Goal: Communication & Community: Answer question/provide support

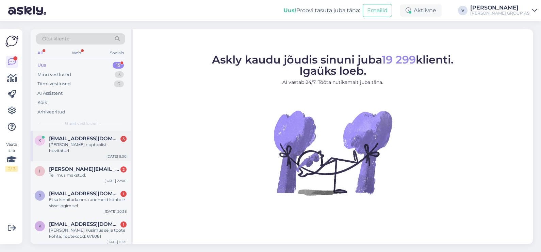
click at [80, 142] on div "[PERSON_NAME] ripptoolist huvitatud" at bounding box center [88, 148] width 78 height 12
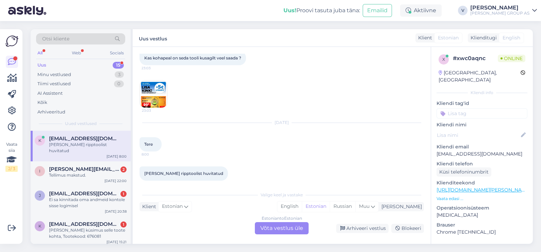
scroll to position [45, 0]
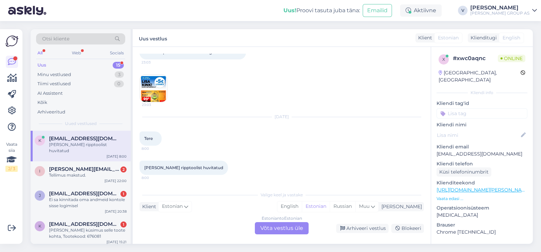
click at [282, 227] on div "Estonian to Estonian Võta vestlus üle" at bounding box center [282, 229] width 54 height 12
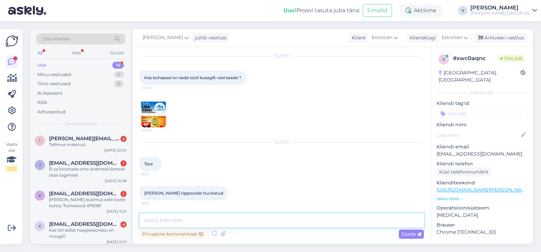
click at [201, 220] on textarea at bounding box center [282, 221] width 284 height 14
click at [191, 223] on textarea at bounding box center [282, 221] width 284 height 14
paste textarea "[URL][DOMAIN_NAME][PERSON_NAME]"
type textarea "Tere. Ripptoolidega saate tutvuda siin lingil. [URL][DOMAIN_NAME][PERSON_NAME]"
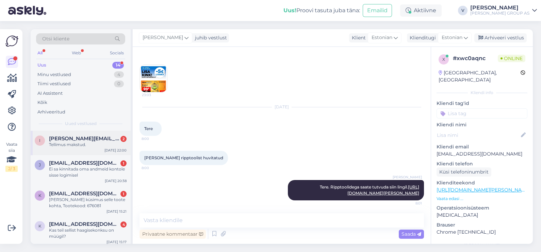
click at [64, 138] on span "[PERSON_NAME][EMAIL_ADDRESS][PERSON_NAME][DOMAIN_NAME]" at bounding box center [84, 139] width 71 height 6
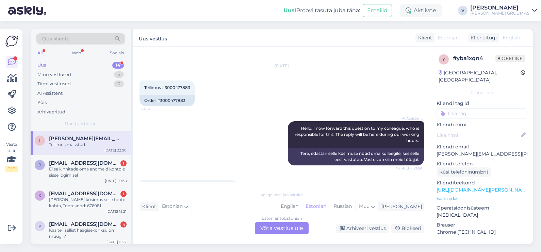
scroll to position [0, 0]
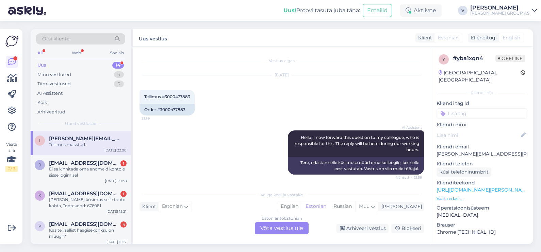
click at [273, 230] on div "Estonian to Estonian Võta vestlus üle" at bounding box center [282, 229] width 54 height 12
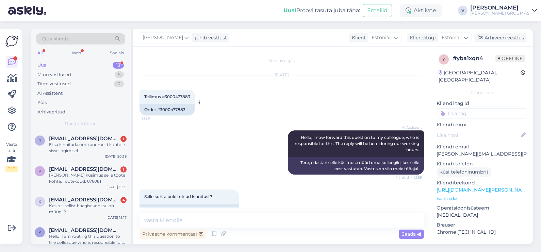
click at [181, 95] on span "Tellimus #3000477883" at bounding box center [167, 96] width 46 height 5
copy div "3000477883 21:59"
click at [235, 227] on textarea at bounding box center [282, 221] width 284 height 14
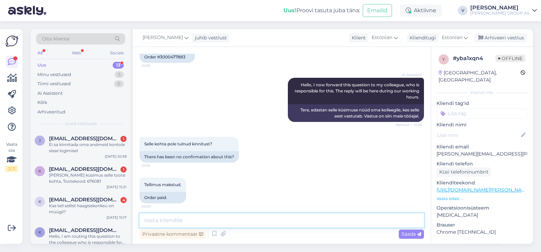
scroll to position [56, 0]
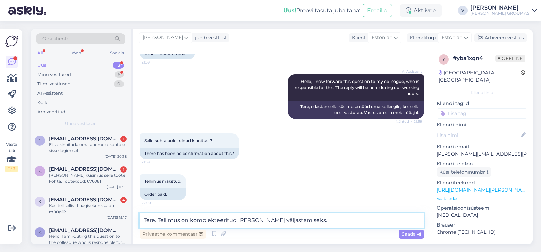
type textarea "Tere. Tellimus on komplekteeritud [PERSON_NAME] väljastamiseks."
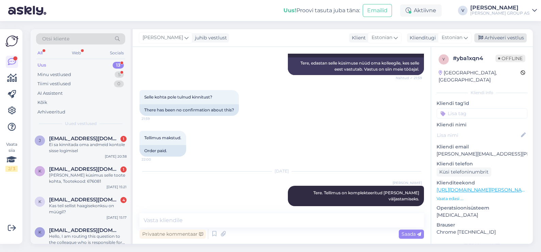
click at [505, 36] on div "Arhiveeri vestlus" at bounding box center [500, 37] width 52 height 9
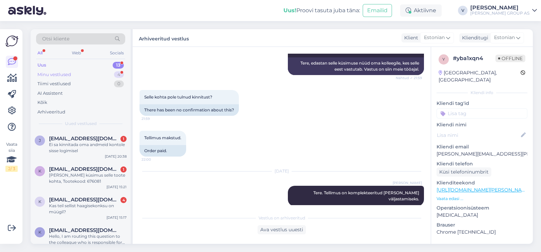
click at [83, 72] on div "Minu vestlused 4" at bounding box center [80, 75] width 89 height 10
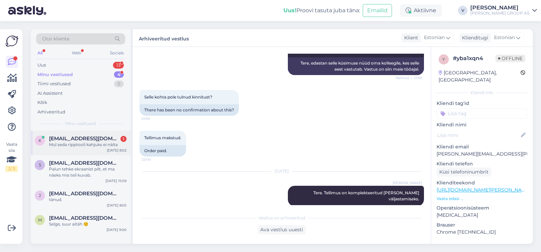
click at [90, 149] on div "k [EMAIL_ADDRESS][DOMAIN_NAME] 1 Mul seda ripptooli kahjuks ei näita [DATE] 8:02" at bounding box center [81, 143] width 100 height 24
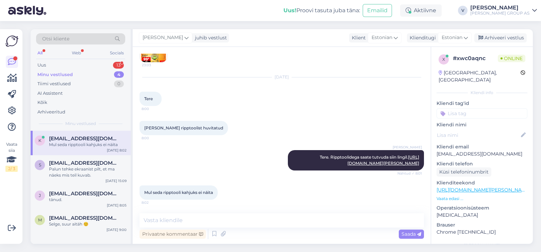
scroll to position [84, 0]
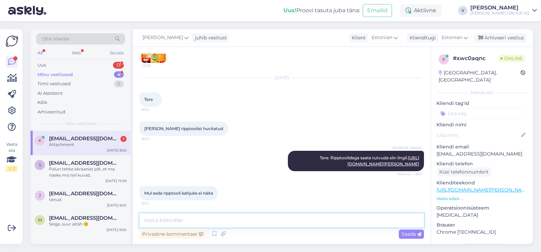
click at [205, 221] on textarea at bounding box center [282, 221] width 284 height 14
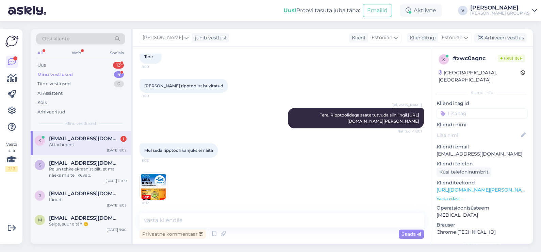
click at [152, 194] on img at bounding box center [153, 186] width 27 height 27
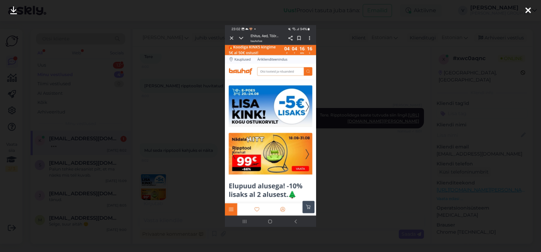
scroll to position [156, 0]
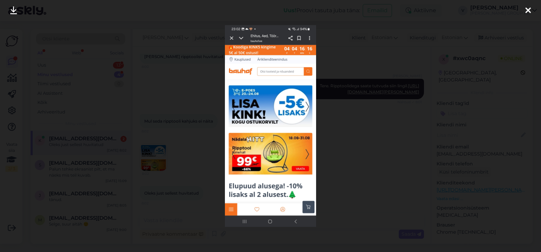
click at [407, 168] on div at bounding box center [270, 126] width 541 height 252
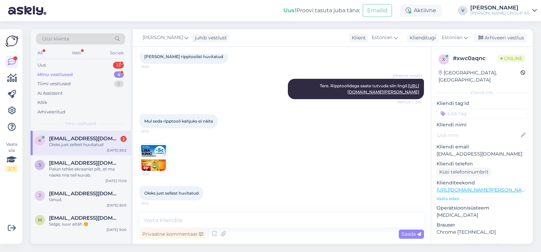
click at [157, 159] on img at bounding box center [153, 157] width 27 height 27
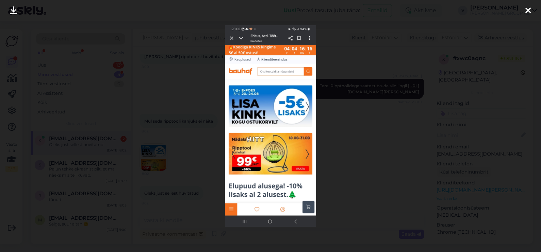
click at [373, 155] on div at bounding box center [270, 126] width 541 height 252
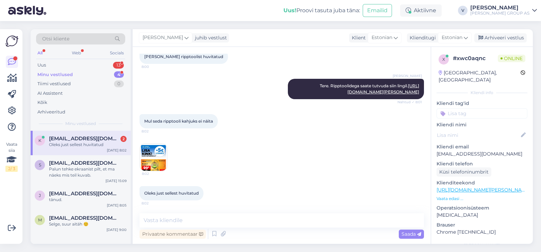
click at [157, 154] on img at bounding box center [153, 157] width 27 height 27
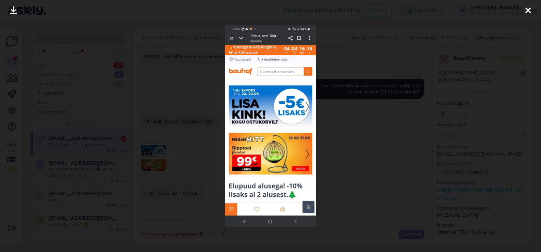
click at [374, 105] on div at bounding box center [270, 126] width 541 height 252
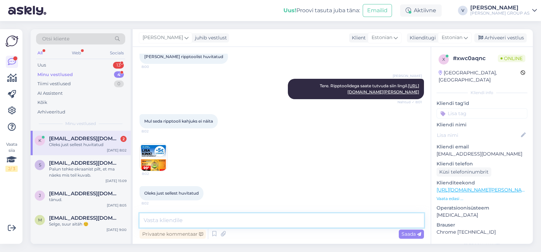
click at [226, 217] on textarea at bounding box center [282, 221] width 284 height 14
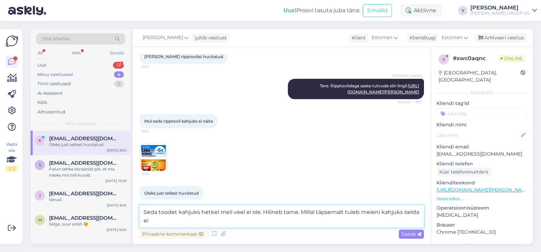
scroll to position [163, 0]
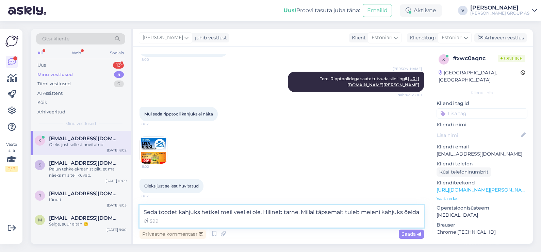
type textarea "Seda toodet kahjuks hetkel meil veel ei ole. Hilineb tarne. Millal täpsemalt tu…"
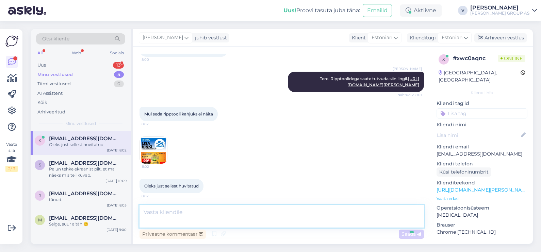
scroll to position [191, 0]
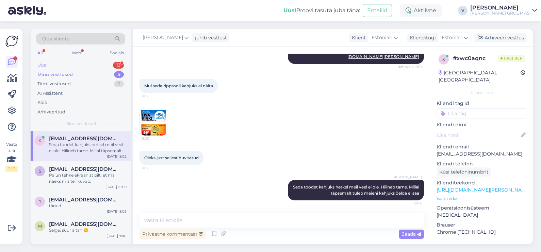
click at [98, 62] on div "Uus 13" at bounding box center [80, 66] width 89 height 10
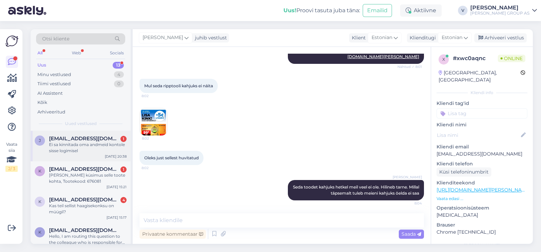
click at [85, 146] on div "Ei sa kinnitada oma andmeid kontole sisse logimisel" at bounding box center [88, 148] width 78 height 12
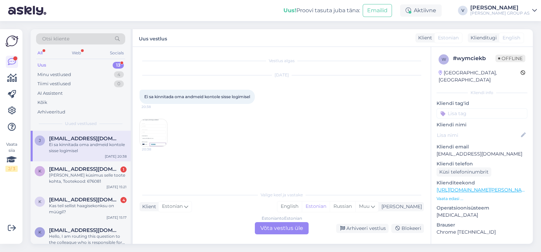
scroll to position [0, 0]
click at [281, 226] on div "Estonian to Estonian Võta vestlus üle" at bounding box center [282, 229] width 54 height 12
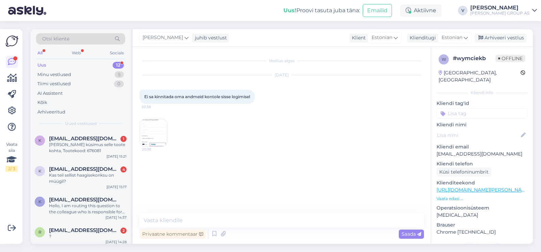
click at [148, 139] on img at bounding box center [153, 132] width 27 height 27
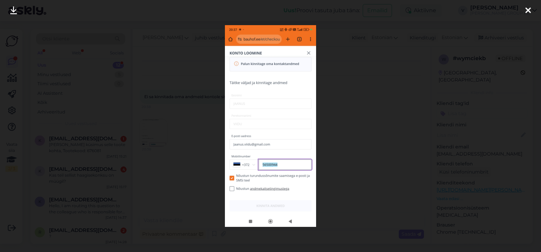
click at [349, 155] on div at bounding box center [270, 126] width 541 height 252
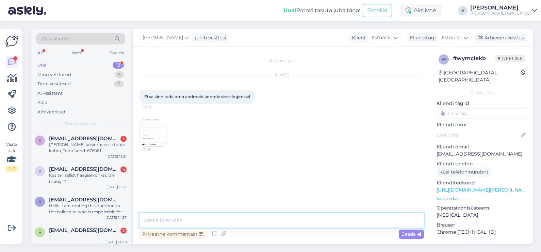
click at [275, 219] on textarea at bounding box center [282, 221] width 284 height 14
type textarea "Kas te panite linnukest nõustun andmekaitseseadusega ka? Mis te muuta proovisit…"
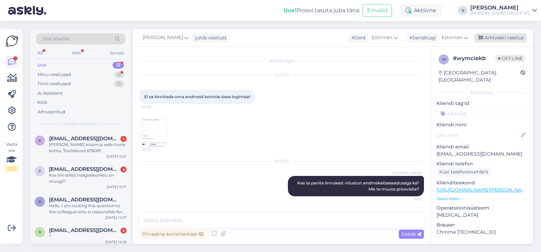
click at [497, 37] on div "Arhiveeri vestlus" at bounding box center [500, 37] width 52 height 9
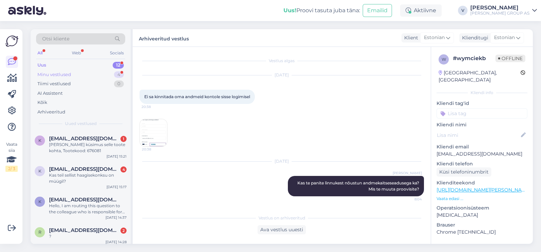
click at [56, 70] on div "Minu vestlused 4" at bounding box center [80, 75] width 89 height 10
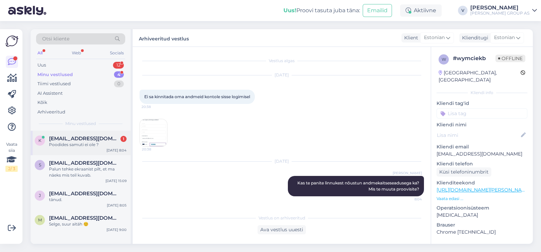
click at [59, 152] on div "k [EMAIL_ADDRESS][DOMAIN_NAME] 1 Poodides samuti ei ole ? [DATE] 8:04" at bounding box center [81, 143] width 100 height 24
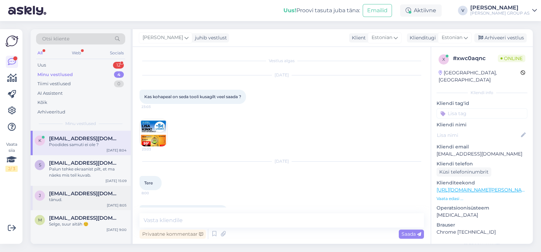
scroll to position [220, 0]
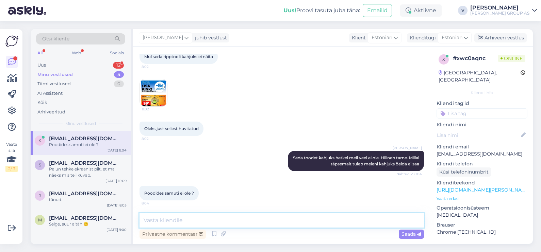
click at [264, 226] on textarea at bounding box center [282, 221] width 284 height 14
type textarea "Jah"
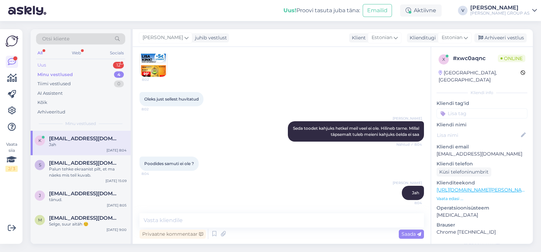
click at [77, 62] on div "Uus 12" at bounding box center [80, 66] width 89 height 10
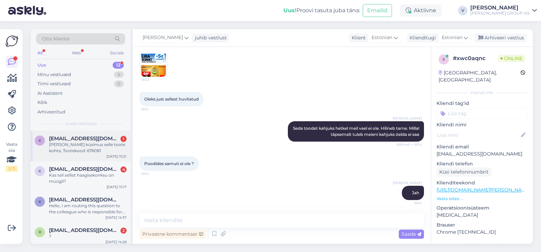
click at [80, 147] on div "[PERSON_NAME] küsimus selle toote kohta, Tootekood: 676081" at bounding box center [88, 148] width 78 height 12
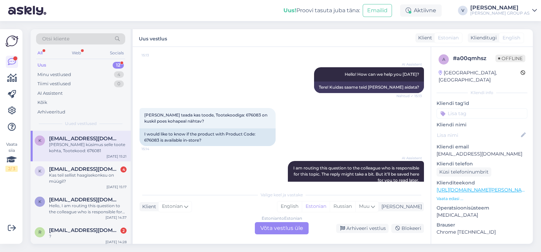
scroll to position [62, 0]
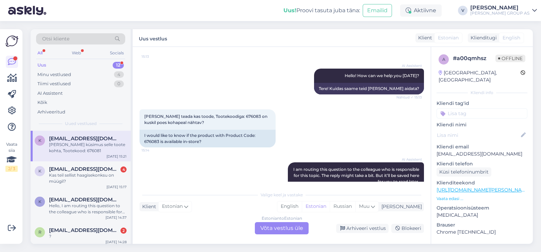
click at [282, 233] on div "Estonian to Estonian Võta vestlus üle" at bounding box center [282, 229] width 54 height 12
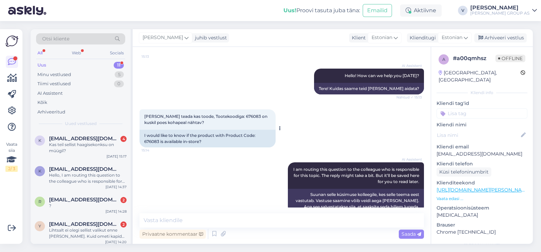
click at [235, 116] on span "[PERSON_NAME] teada kas toode, Tootekoodiga: 676083 on kuskil poes kohapeal näh…" at bounding box center [206, 119] width 124 height 11
copy span "676083"
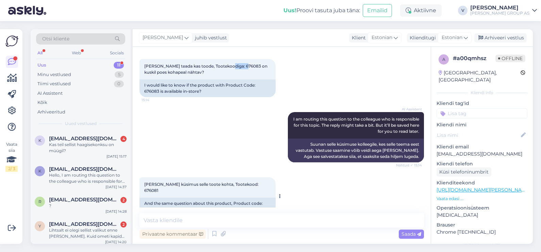
scroll to position [121, 0]
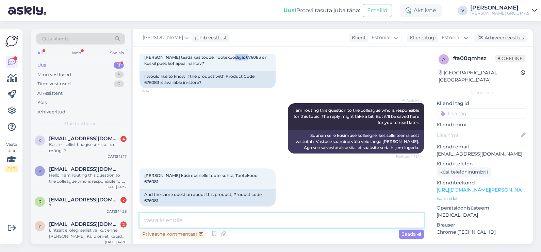
click at [177, 217] on textarea at bounding box center [282, 221] width 284 height 14
type textarea "Tere. Kahjuks ei ole."
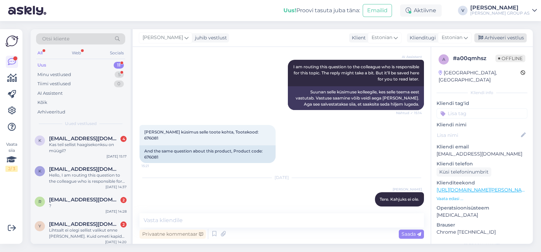
click at [491, 36] on div "Arhiveeri vestlus" at bounding box center [500, 37] width 52 height 9
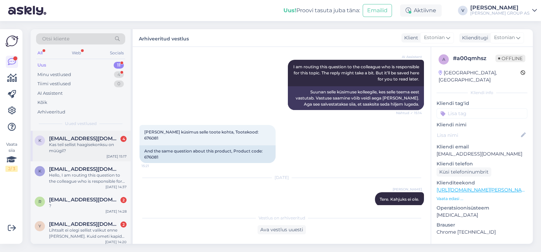
click at [84, 140] on span "[EMAIL_ADDRESS][DOMAIN_NAME]" at bounding box center [84, 139] width 71 height 6
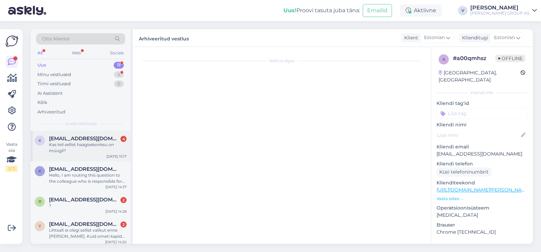
scroll to position [73, 0]
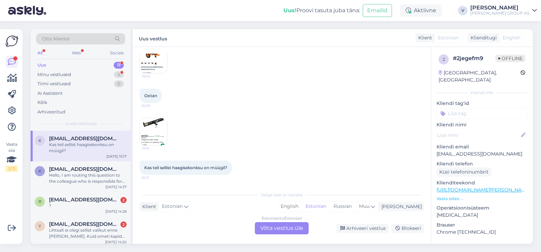
click at [293, 230] on div "Estonian to Estonian Võta vestlus üle" at bounding box center [282, 229] width 54 height 12
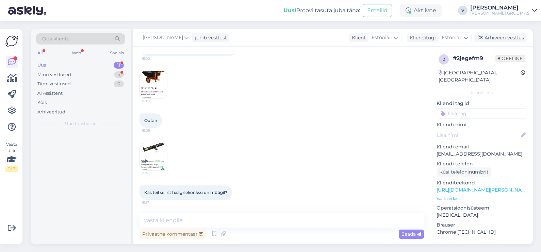
scroll to position [48, 0]
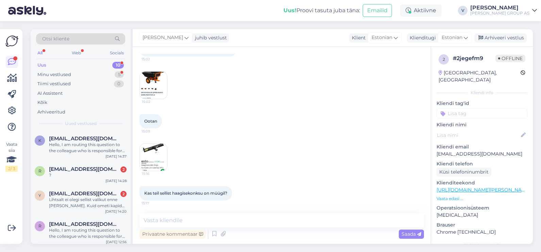
click at [161, 153] on img at bounding box center [153, 157] width 27 height 27
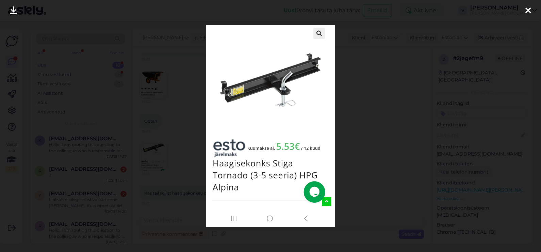
click at [375, 129] on div at bounding box center [270, 126] width 541 height 252
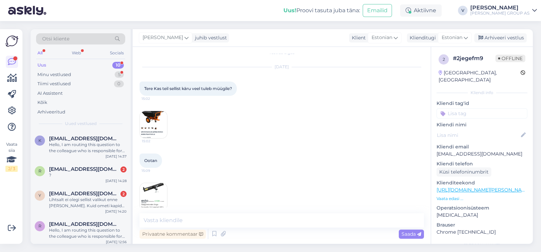
scroll to position [0, 0]
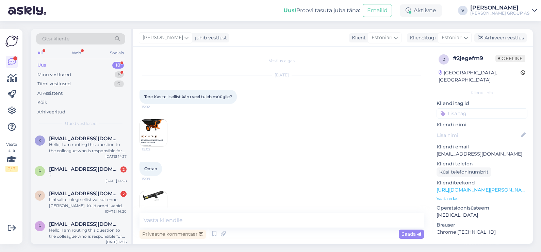
drag, startPoint x: 127, startPoint y: 111, endPoint x: 133, endPoint y: 114, distance: 7.6
click at [131, 113] on div "Otsi kliente All Web Socials Uus 10 Minu vestlused 5 Tiimi vestlused 0 AI Assis…" at bounding box center [82, 136] width 102 height 215
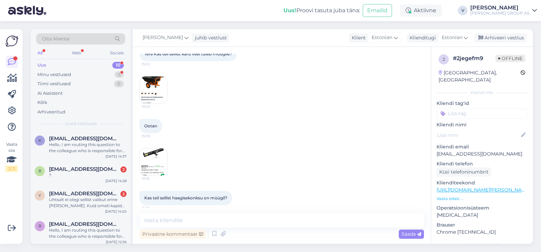
scroll to position [48, 0]
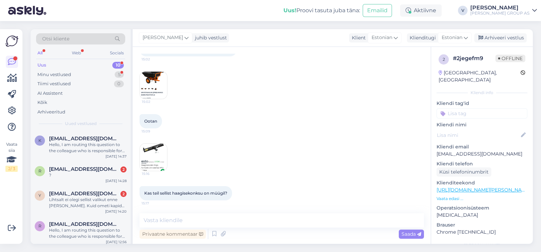
click at [157, 87] on img at bounding box center [153, 85] width 27 height 27
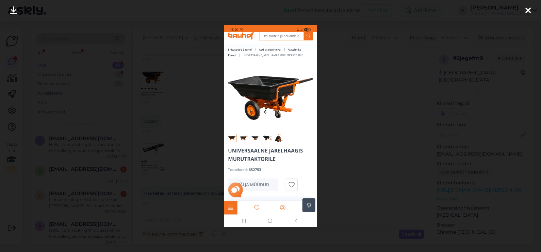
click at [338, 134] on div at bounding box center [270, 126] width 541 height 252
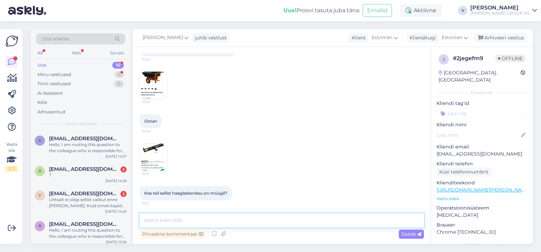
click at [181, 217] on textarea at bounding box center [282, 221] width 284 height 14
type textarea "Tere. Käru on müügist väljast [PERSON_NAME] sortimendis seda toodet enam ei ole…"
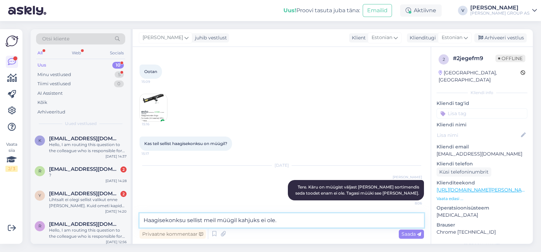
type textarea "Haagisekonksu sellist meil müügil kahjuks ei ole."
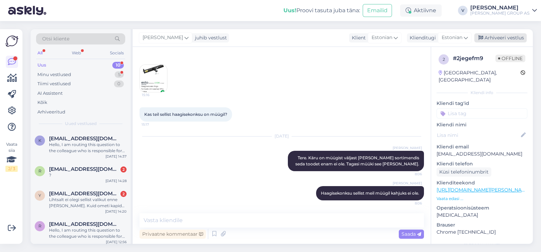
click at [516, 34] on div "Arhiveeri vestlus" at bounding box center [500, 37] width 52 height 9
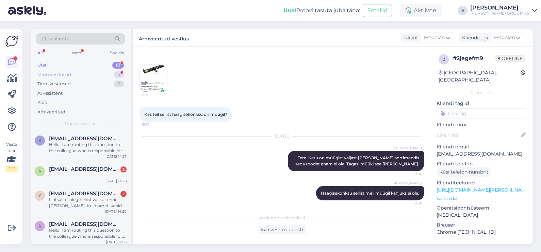
click at [71, 74] on div "Minu vestlused 4" at bounding box center [80, 75] width 89 height 10
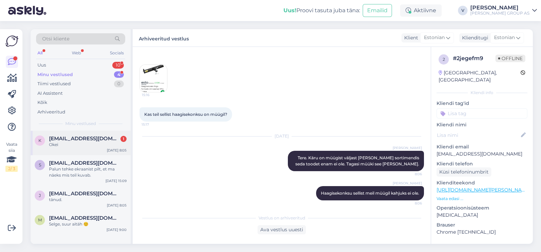
click at [70, 142] on div "Okei" at bounding box center [88, 145] width 78 height 6
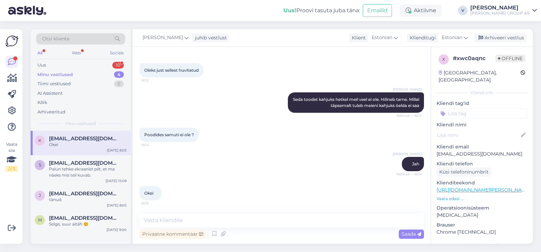
drag, startPoint x: 513, startPoint y: 37, endPoint x: 414, endPoint y: 70, distance: 104.3
click at [512, 37] on div "Arhiveeri vestlus" at bounding box center [500, 37] width 52 height 9
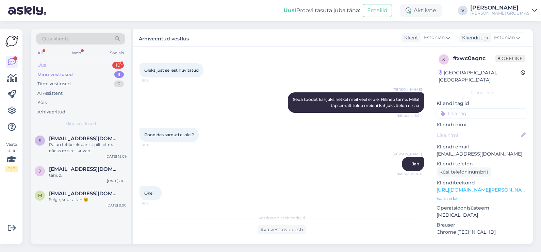
click at [99, 61] on div "Uus 10" at bounding box center [80, 66] width 89 height 10
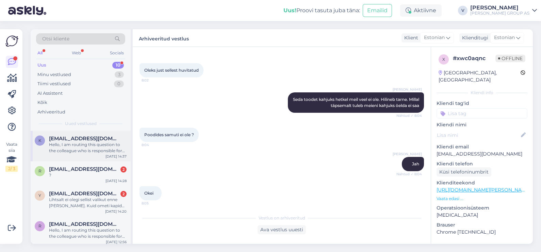
click at [75, 157] on div "k [EMAIL_ADDRESS][DOMAIN_NAME] Hello, I am routing this question to the colleag…" at bounding box center [81, 146] width 100 height 31
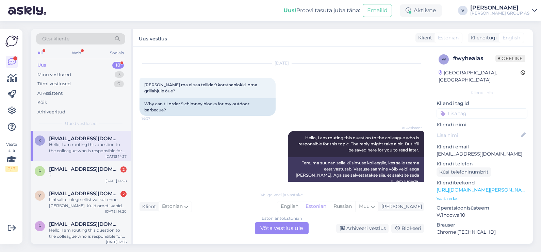
scroll to position [12, 0]
click at [271, 228] on div "Estonian to Estonian Võta vestlus üle" at bounding box center [282, 229] width 54 height 12
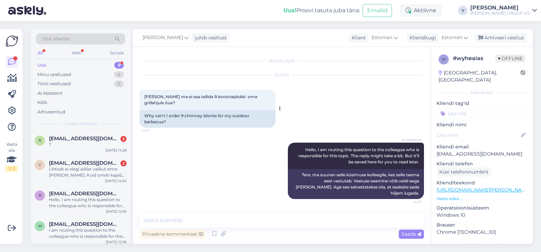
click at [202, 98] on span "[PERSON_NAME] ma ei saa tellida 9 korstnaplokki oma grillahjule õue?" at bounding box center [201, 99] width 114 height 11
click at [207, 220] on textarea at bounding box center [282, 221] width 284 height 14
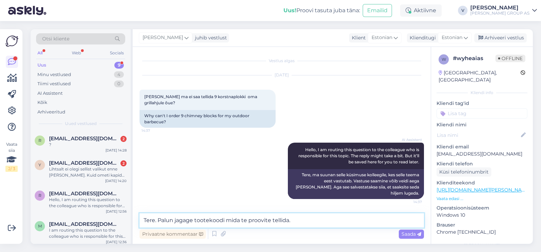
type textarea "Tere. Palun jagage tootekoodi mida te proovite tellida."
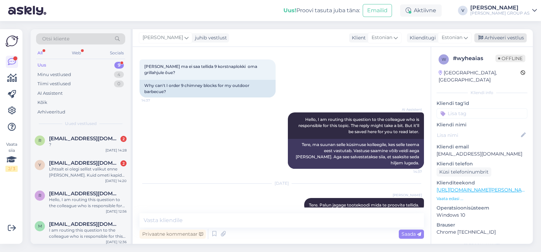
click at [506, 39] on div "Arhiveeri vestlus" at bounding box center [500, 37] width 52 height 9
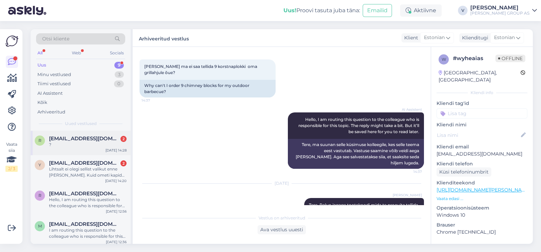
click at [97, 141] on div "[EMAIL_ADDRESS][DOMAIN_NAME] 2 ?" at bounding box center [88, 142] width 78 height 12
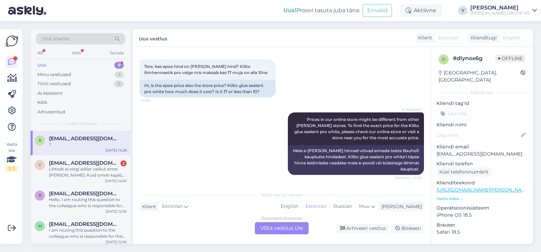
click at [291, 223] on div "Estonian to Estonian Võta vestlus üle" at bounding box center [282, 229] width 54 height 12
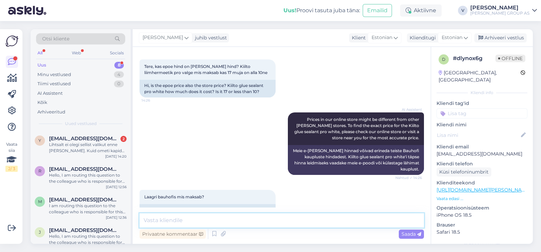
click at [180, 226] on textarea at bounding box center [282, 221] width 284 height 14
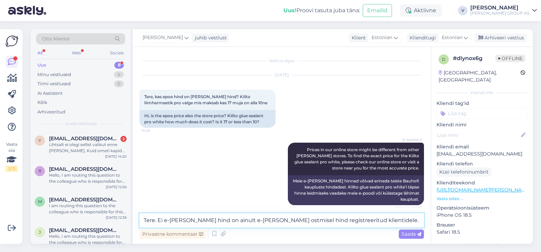
scroll to position [217, 0]
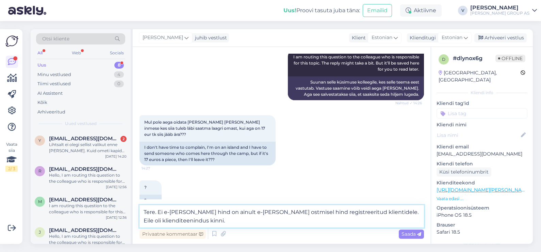
type textarea "Tere. Ei e-[PERSON_NAME] hind on ainult e-[PERSON_NAME] ostmisel hind registree…"
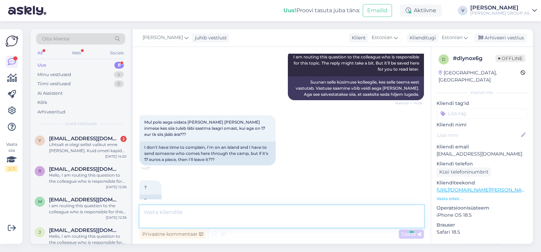
scroll to position [267, 0]
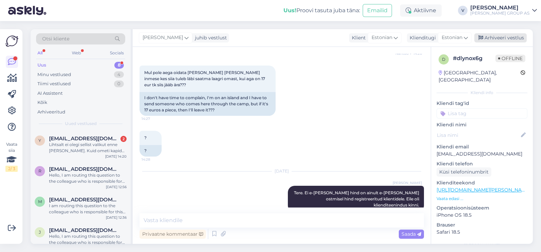
click at [506, 36] on div "Arhiveeri vestlus" at bounding box center [500, 37] width 52 height 9
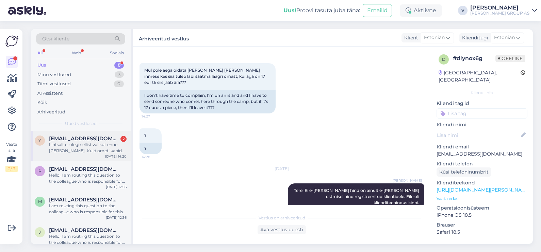
click at [112, 139] on div "[EMAIL_ADDRESS][DOMAIN_NAME] 2" at bounding box center [88, 139] width 78 height 6
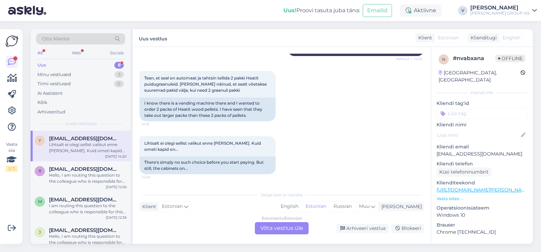
scroll to position [143, 0]
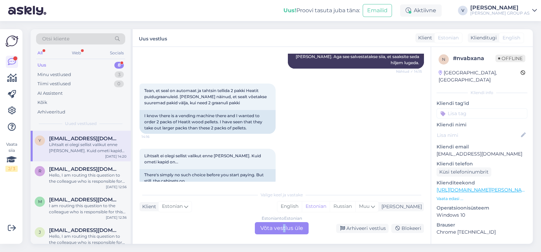
click at [284, 227] on div "Estonian to Estonian Võta vestlus üle" at bounding box center [282, 229] width 54 height 12
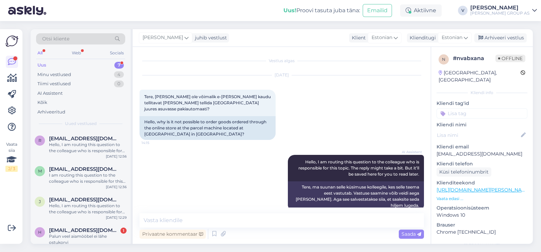
scroll to position [117, 0]
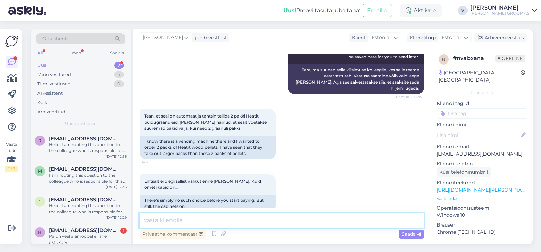
click at [268, 224] on textarea at bounding box center [282, 221] width 284 height 14
type textarea "S"
type textarea "Tere. Kuna tellimuste koormus suur siis suurema tõenäosusega kapid on täis ja k…"
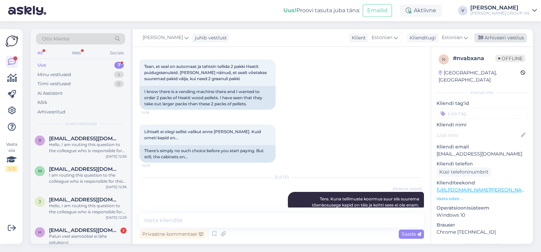
click at [490, 36] on div "Arhiveeri vestlus" at bounding box center [500, 37] width 52 height 9
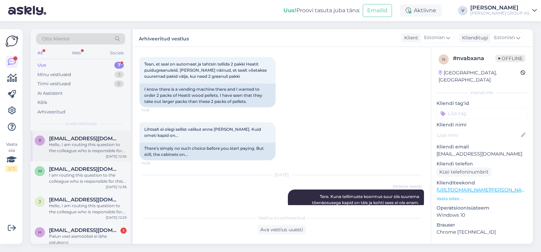
click at [72, 144] on div "Hello, I am routing this question to the colleague who is responsible for this …" at bounding box center [88, 148] width 78 height 12
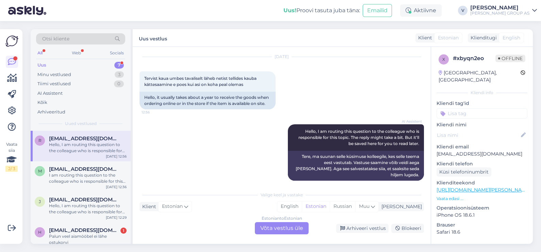
click at [271, 228] on div "Estonian to Estonian Võta vestlus üle" at bounding box center [282, 229] width 54 height 12
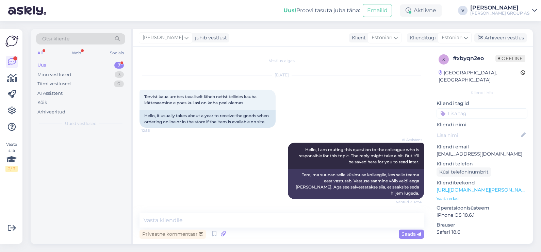
scroll to position [0, 0]
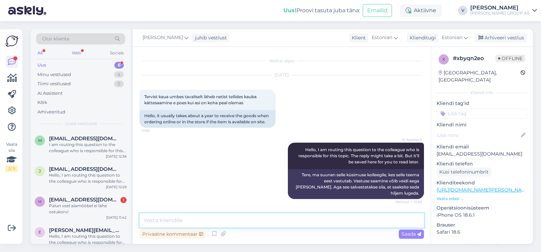
click at [209, 219] on textarea at bounding box center [282, 221] width 284 height 14
type textarea "Tere. Tavaliselt kuni 4 tundi. Hetkel on tellimuste koormus suur, maksimaalselt…"
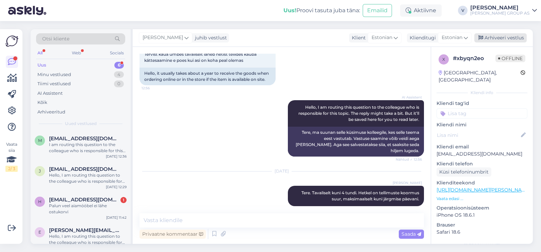
click at [487, 37] on div "Arhiveeri vestlus" at bounding box center [500, 37] width 52 height 9
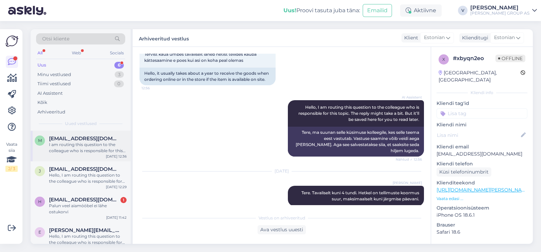
click at [68, 153] on div "I am routing this question to the colleague who is responsible for this topic. …" at bounding box center [88, 148] width 78 height 12
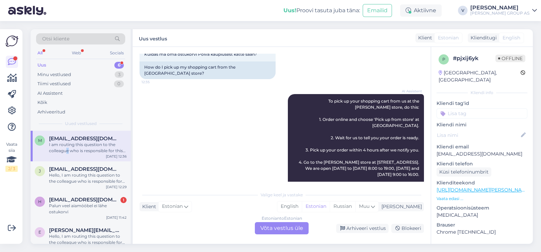
scroll to position [296, 0]
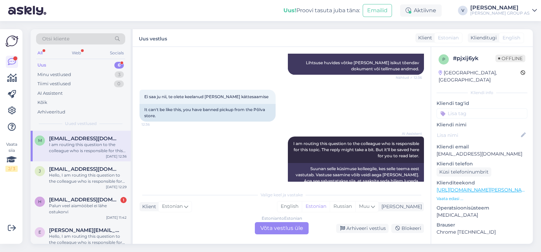
click at [250, 158] on div "AI Assistent I am routing this question to the colleague who is responsible for…" at bounding box center [282, 161] width 284 height 65
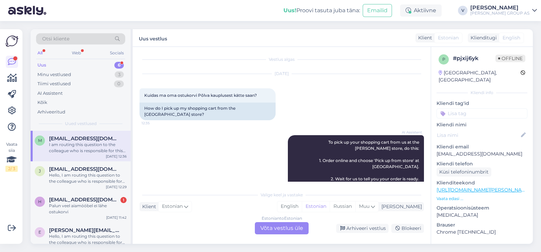
scroll to position [0, 0]
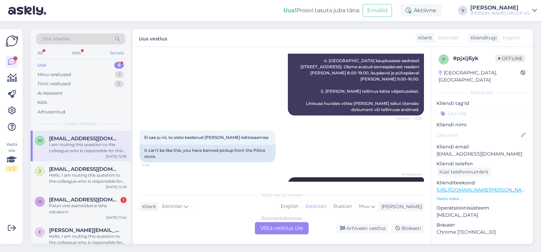
click at [265, 231] on div "Estonian to Estonian Võta vestlus üle" at bounding box center [282, 229] width 54 height 12
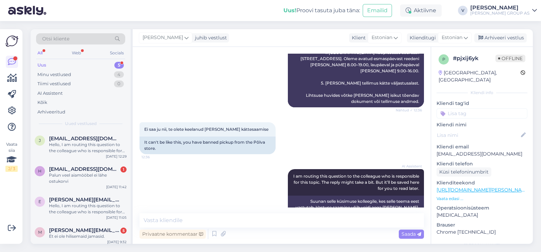
scroll to position [270, 0]
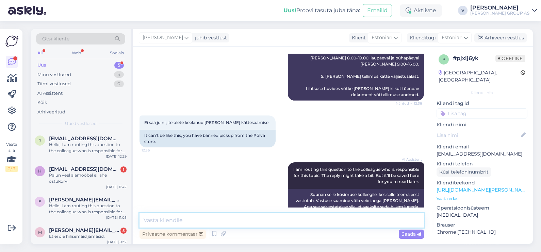
click at [250, 219] on textarea at bounding box center [282, 221] width 284 height 14
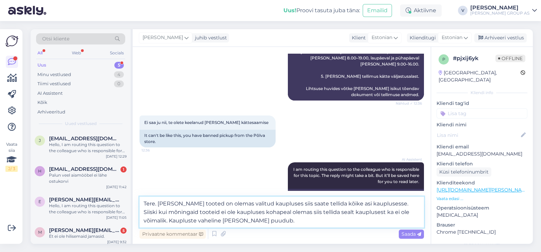
type textarea "Tere. [PERSON_NAME] tooted on olemas valitud kaupluses siis saate tellida kõike…"
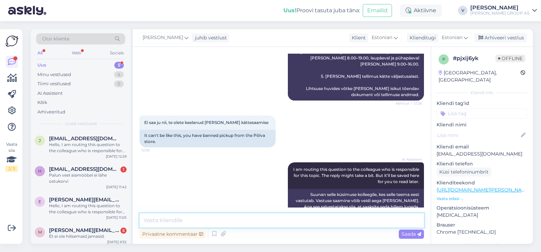
scroll to position [332, 0]
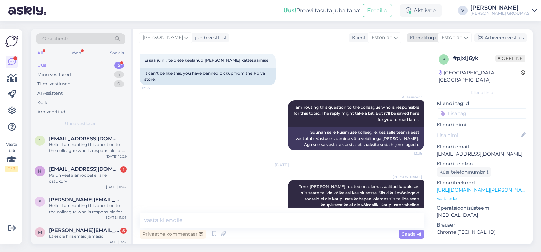
drag, startPoint x: 508, startPoint y: 40, endPoint x: 505, endPoint y: 40, distance: 3.8
click at [508, 39] on div "Arhiveeri vestlus" at bounding box center [500, 37] width 52 height 9
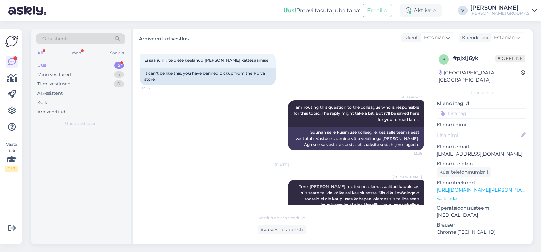
scroll to position [335, 0]
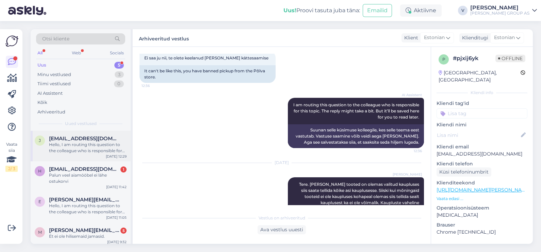
click at [86, 144] on div "Hello, I am routing this question to the colleague who is responsible for this …" at bounding box center [88, 148] width 78 height 12
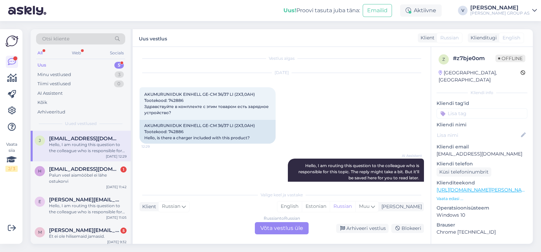
scroll to position [0, 0]
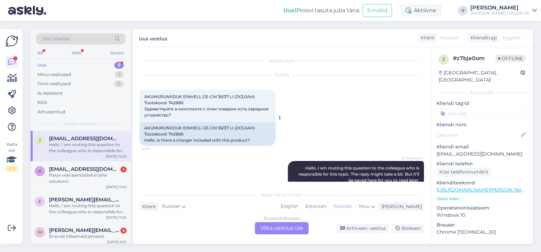
click at [174, 102] on span "AKUMURUNIIDUK EINHELL GE-CM 36/37 LI (2X3,0AH) Tootekood: 742886 Здравствуйте в…" at bounding box center [207, 105] width 126 height 23
copy span "742886"
click at [71, 147] on div "Hello, I am routing this question to the colleague who is responsible for this …" at bounding box center [88, 148] width 78 height 12
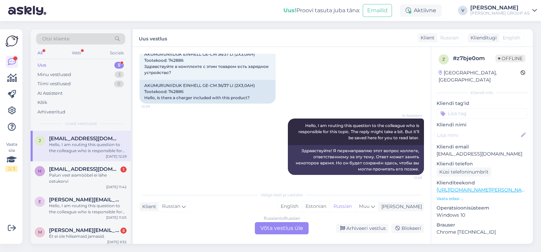
click at [283, 231] on div "Russian to Russian Võta vestlus üle" at bounding box center [282, 229] width 54 height 12
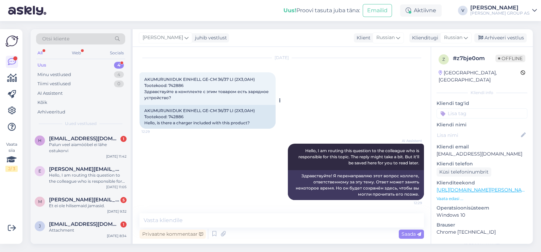
click at [179, 83] on span "AKUMURUNIIDUK EINHELL GE-CM 36/37 LI (2X3,0AH) Tootekood: 742886 Здравствуйте в…" at bounding box center [207, 88] width 126 height 23
copy span "742886"
click at [159, 222] on textarea at bounding box center [282, 221] width 284 height 14
paste textarea "Здравствуйте! Модель Einhell GE-CM 36/37 Li (2x3,0Ah) поставляется в комплекте …"
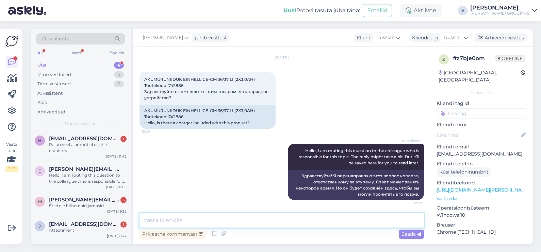
type textarea "Здравствуйте! Модель Einhell GE-CM 36/37 Li (2x3,0Ah) поставляется в комплекте …"
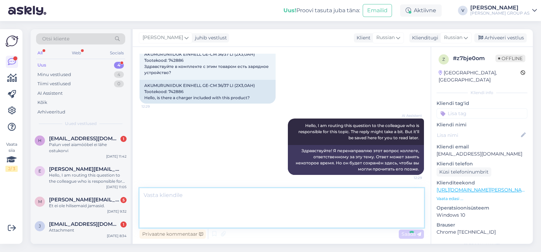
scroll to position [79, 0]
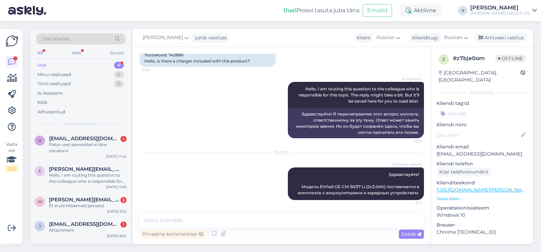
drag, startPoint x: 505, startPoint y: 36, endPoint x: 490, endPoint y: 43, distance: 16.3
click at [505, 36] on div "Arhiveeri vestlus" at bounding box center [500, 37] width 52 height 9
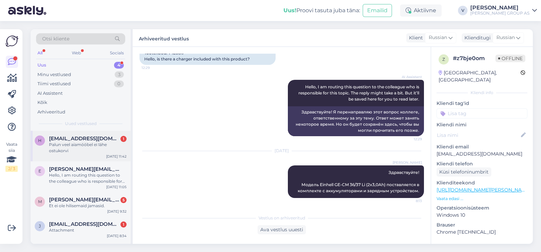
click at [81, 148] on div "Palun veel aiamööbel ei lähe ostukorvi" at bounding box center [88, 148] width 78 height 12
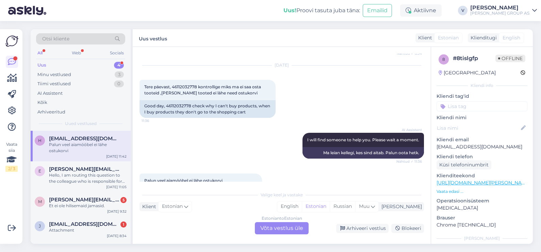
scroll to position [3358, 0]
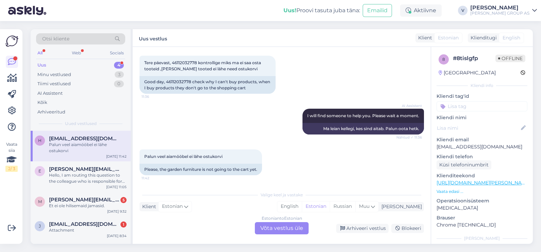
click at [297, 228] on div "Estonian to Estonian Võta vestlus üle" at bounding box center [282, 229] width 54 height 12
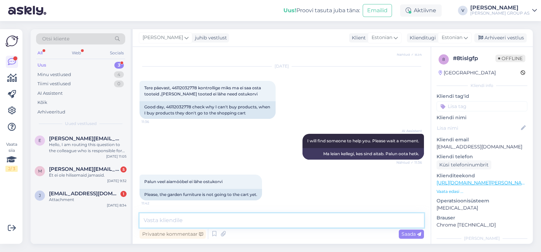
click at [241, 225] on textarea at bounding box center [282, 221] width 284 height 14
type textarea "Tere. Proovige kõik otsast [PERSON_NAME]."
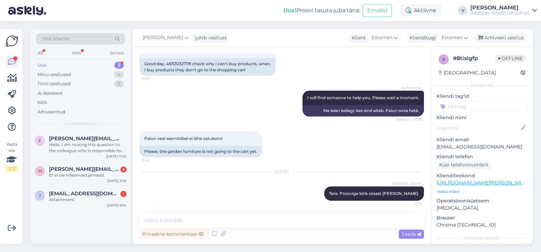
drag, startPoint x: 505, startPoint y: 39, endPoint x: 432, endPoint y: 49, distance: 73.2
click at [504, 39] on div "Arhiveeri vestlus" at bounding box center [500, 37] width 52 height 9
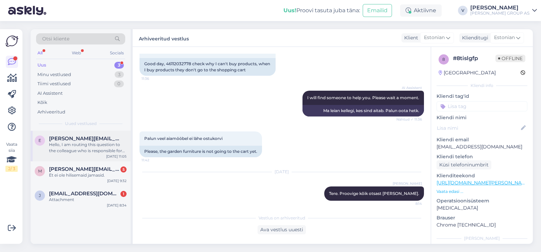
click at [44, 150] on div "e [PERSON_NAME][EMAIL_ADDRESS][PERSON_NAME][DOMAIN_NAME] Hello, I am routing th…" at bounding box center [81, 145] width 92 height 18
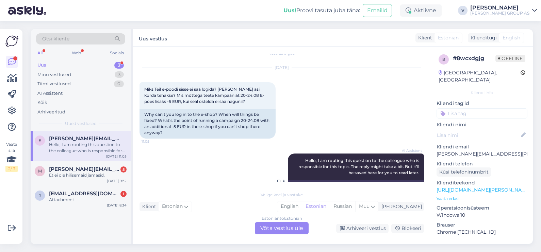
scroll to position [0, 0]
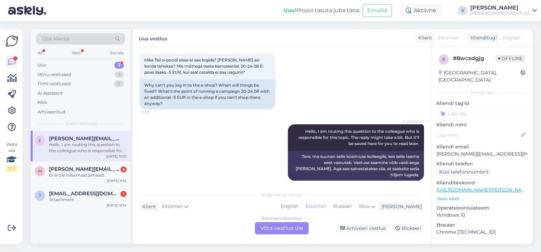
click at [272, 227] on div "Estonian to Estonian Võta vestlus üle" at bounding box center [282, 229] width 54 height 12
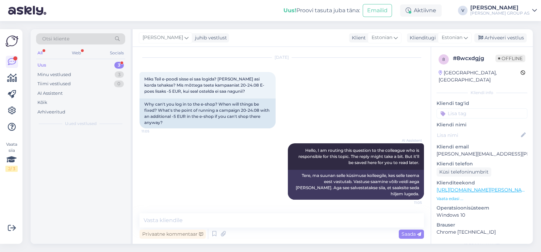
scroll to position [11, 0]
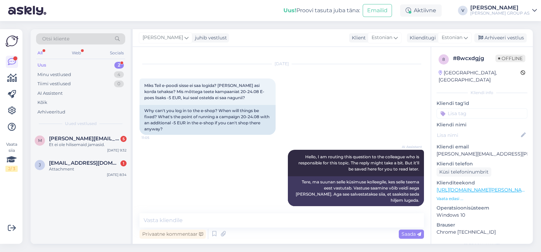
click at [250, 229] on div "Privaatne kommentaar Saada" at bounding box center [282, 234] width 284 height 13
click at [246, 223] on textarea at bounding box center [282, 221] width 284 height 14
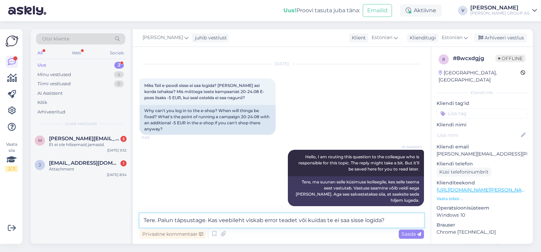
type textarea "Tere. Palun täpsustage. Kas veebileht viskab error teadet või kuidas te ei saa …"
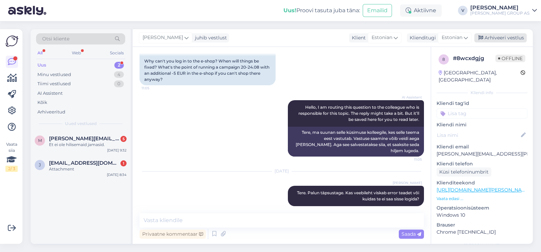
click at [508, 37] on div "Arhiveeri vestlus" at bounding box center [500, 37] width 52 height 9
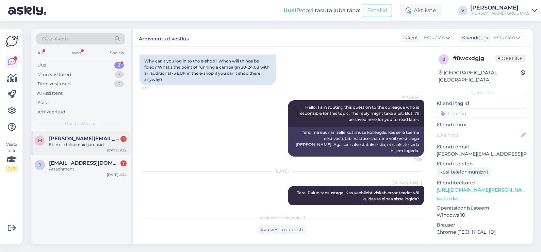
click at [50, 150] on div "m [PERSON_NAME][EMAIL_ADDRESS][DOMAIN_NAME] 5 Et ei ole hilisemaid jamasid. [DA…" at bounding box center [81, 143] width 100 height 24
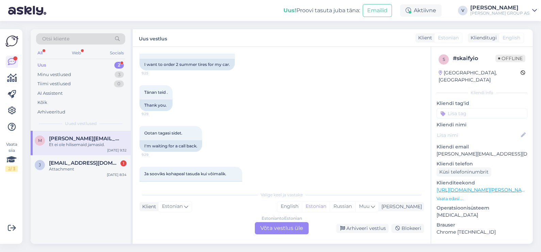
scroll to position [721, 0]
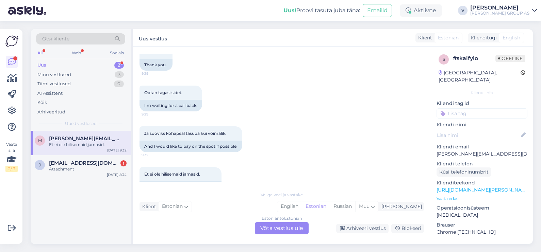
click at [298, 230] on div "Estonian to Estonian Võta vestlus üle" at bounding box center [282, 229] width 54 height 12
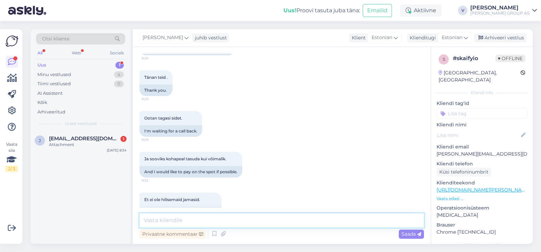
click at [168, 219] on textarea at bounding box center [282, 221] width 284 height 14
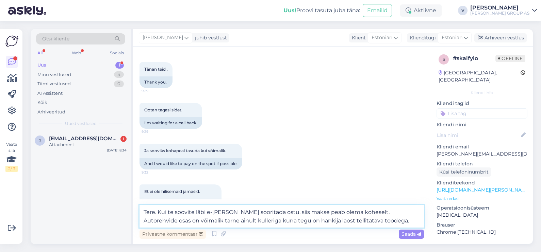
type textarea "Tere. Kui te soovite läbi e-[PERSON_NAME] sooritada ostu, siis makse peab olema…"
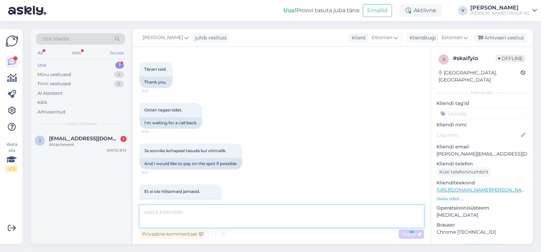
scroll to position [751, 0]
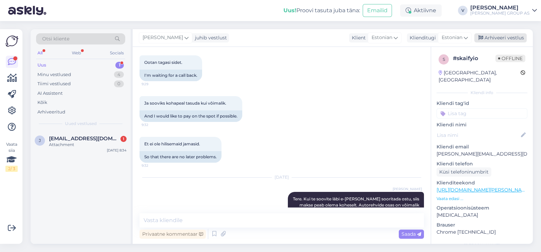
click at [504, 37] on div "Arhiveeri vestlus" at bounding box center [500, 37] width 52 height 9
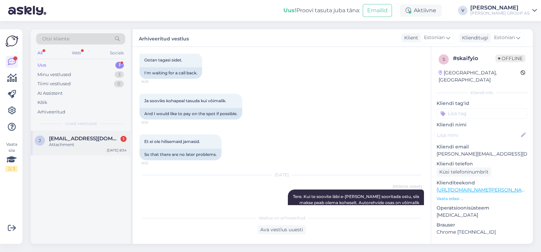
click at [84, 132] on div "j [EMAIL_ADDRESS][DOMAIN_NAME] 1 Attachment [DATE] 8:34" at bounding box center [81, 143] width 100 height 24
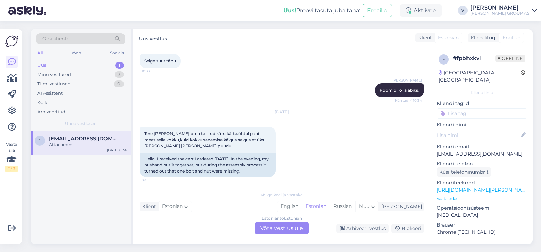
scroll to position [374, 0]
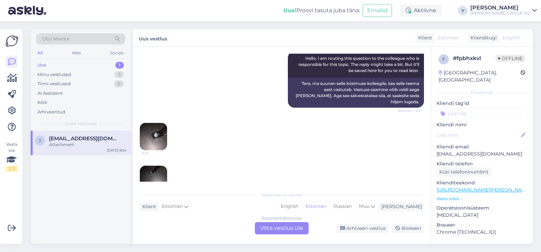
click at [282, 229] on div "Estonian to Estonian Võta vestlus üle" at bounding box center [282, 229] width 54 height 12
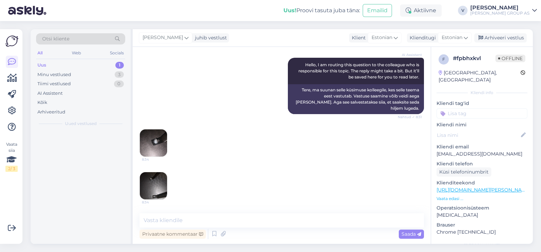
scroll to position [476, 0]
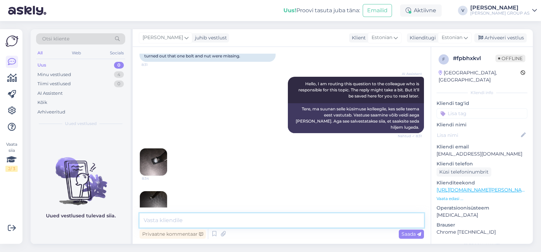
click at [226, 223] on textarea at bounding box center [282, 221] width 284 height 14
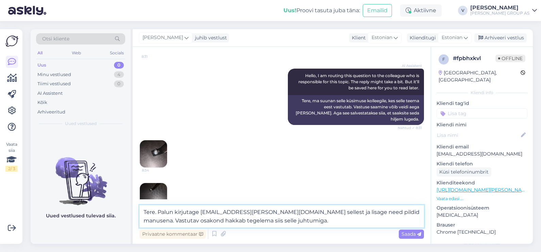
type textarea "Tere. Palun kirjutage [EMAIL_ADDRESS][PERSON_NAME][DOMAIN_NAME] sellest ja lisa…"
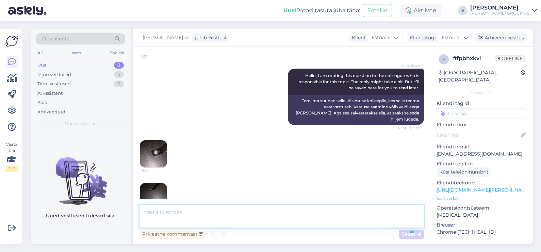
scroll to position [531, 0]
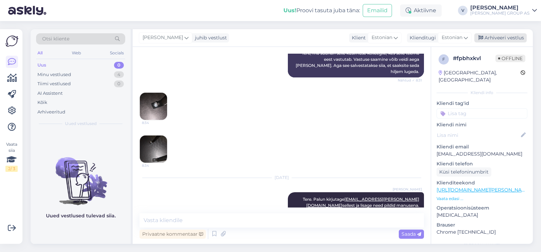
click at [507, 36] on div "Arhiveeri vestlus" at bounding box center [500, 37] width 52 height 9
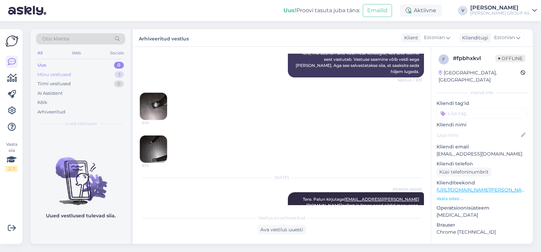
click at [73, 72] on div "Minu vestlused 3" at bounding box center [80, 75] width 89 height 10
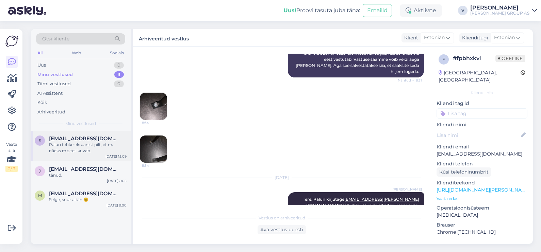
click at [92, 151] on div "Palun tehke ekraanist pilt, et ma näeks mis teil kuvab." at bounding box center [88, 148] width 78 height 12
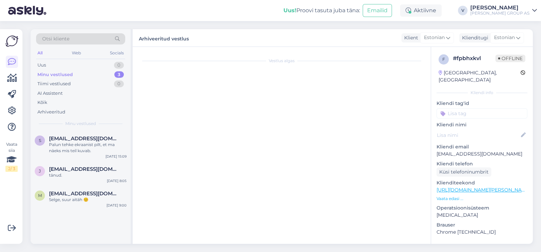
scroll to position [3335, 0]
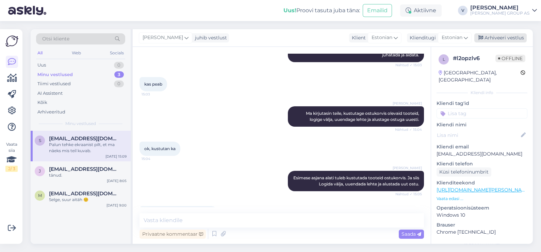
click at [505, 36] on div "Arhiveeri vestlus" at bounding box center [500, 37] width 52 height 9
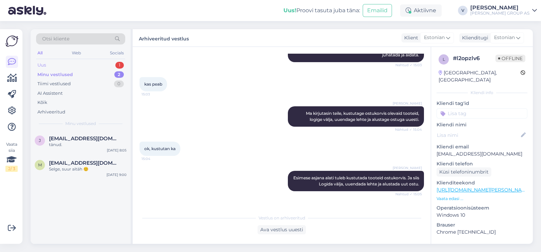
click at [75, 68] on div "Uus 1" at bounding box center [80, 66] width 89 height 10
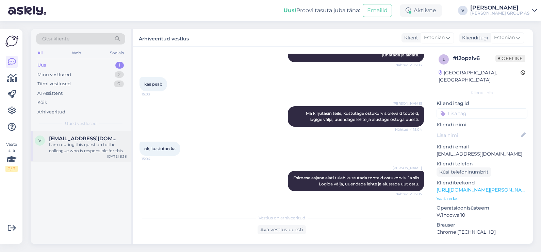
click at [77, 150] on div "I am routing this question to the colleague who is responsible for this topic. …" at bounding box center [88, 148] width 78 height 12
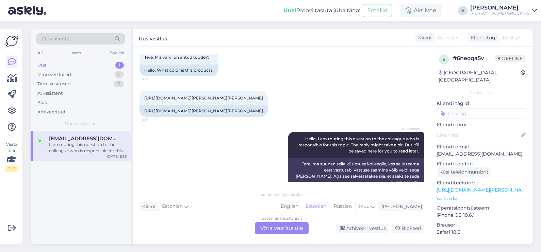
scroll to position [0, 0]
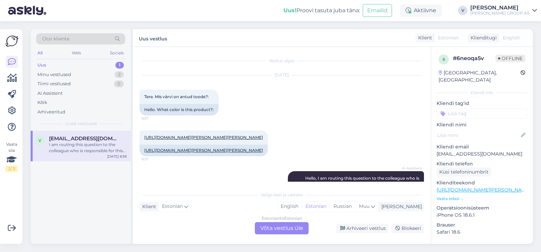
click at [269, 232] on div "Estonian to Estonian Võta vestlus üle" at bounding box center [282, 229] width 54 height 12
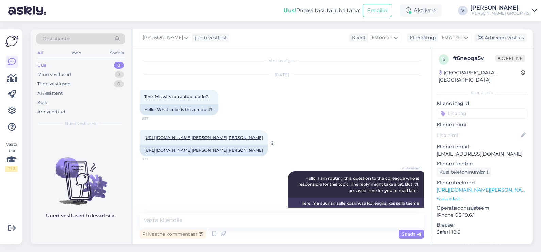
click at [238, 135] on link "[URL][DOMAIN_NAME][PERSON_NAME][PERSON_NAME]" at bounding box center [203, 137] width 119 height 5
drag, startPoint x: 155, startPoint y: 98, endPoint x: 224, endPoint y: 102, distance: 69.2
click at [218, 102] on div "Tere. Mis värvi on antud toode?: 8:37 Hello. What color is this product?:" at bounding box center [179, 103] width 79 height 26
click at [224, 101] on button at bounding box center [222, 103] width 4 height 6
click at [211, 97] on div "Tere. Mis värvi on antud toode?: 8:37" at bounding box center [179, 97] width 79 height 14
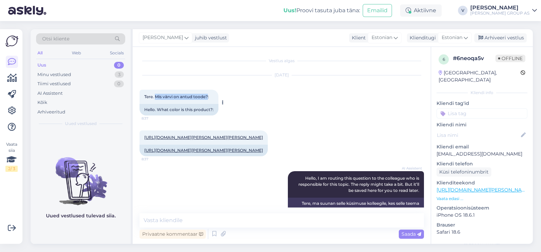
drag, startPoint x: 156, startPoint y: 98, endPoint x: 208, endPoint y: 97, distance: 51.7
click at [208, 97] on span "Tere. Mis värvi on antud toode?:" at bounding box center [176, 96] width 65 height 5
copy span "Mis värvi on antud toode?"
click at [177, 220] on textarea at bounding box center [282, 221] width 284 height 14
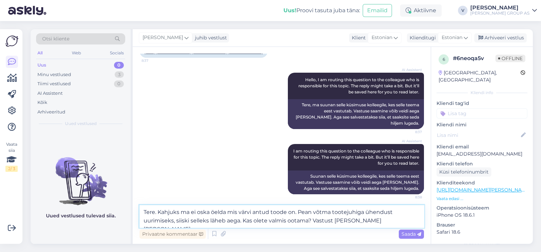
type textarea "Tere. Kahjuks ma ei oska öelda mis värvi antud toode on. Pean võtma tootejuhiga…"
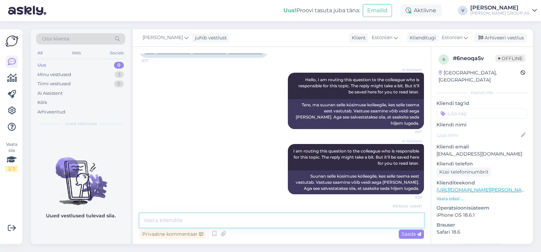
scroll to position [147, 0]
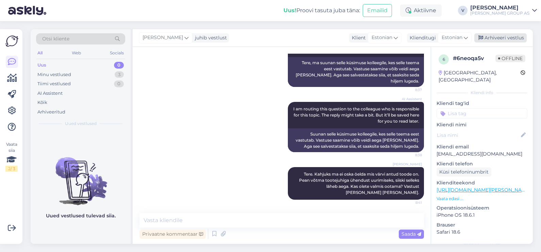
click at [514, 35] on div "Arhiveeri vestlus" at bounding box center [500, 37] width 52 height 9
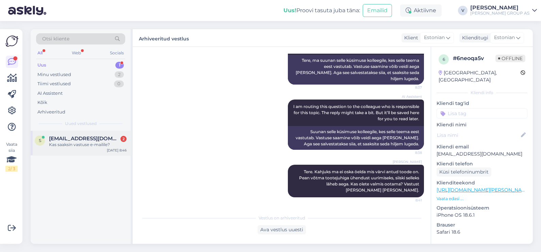
click at [85, 140] on span "[EMAIL_ADDRESS][DOMAIN_NAME]" at bounding box center [84, 139] width 71 height 6
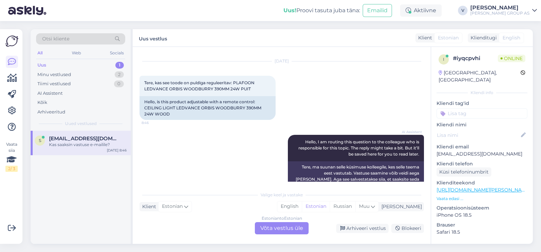
scroll to position [65, 0]
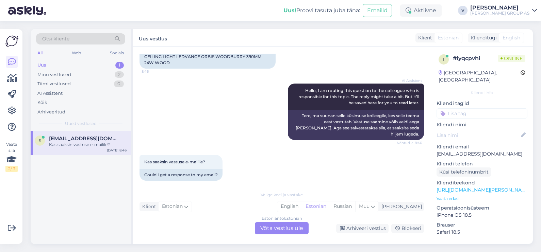
click at [282, 228] on div "Estonian to Estonian Võta vestlus üle" at bounding box center [282, 229] width 54 height 12
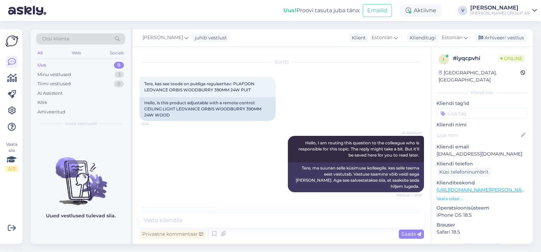
scroll to position [0, 0]
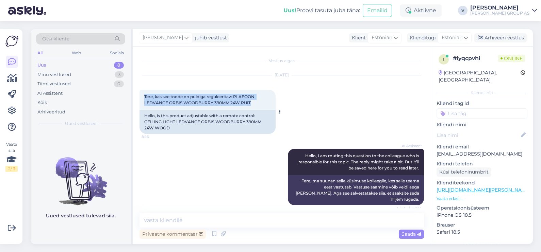
drag, startPoint x: 144, startPoint y: 97, endPoint x: 269, endPoint y: 102, distance: 126.0
click at [269, 102] on div "Tere, kas see toode on puldiga reguleeritav: PLAFOON LEDVANCE ORBIS WOODBURRY 3…" at bounding box center [208, 100] width 136 height 20
copy span "Tere, kas see toode on puldiga reguleeritav: PLAFOON LEDVANCE ORBIS WOODBURRY 3…"
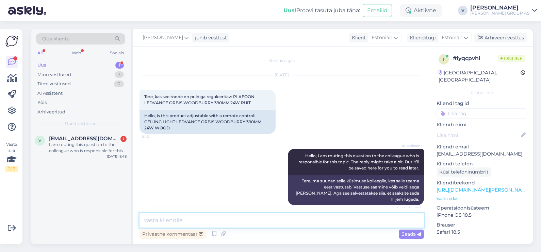
click at [163, 222] on textarea at bounding box center [282, 221] width 284 height 14
paste textarea "Tere! LEDVANCE ORBIS Woodburry 390 mm 24 W riigil on Click-DIM versioon, mis võ…"
type textarea "Tere! LEDVANCE ORBIS Woodburry 390 mm 24 W riigil on Click-DIM versioon, mis võ…"
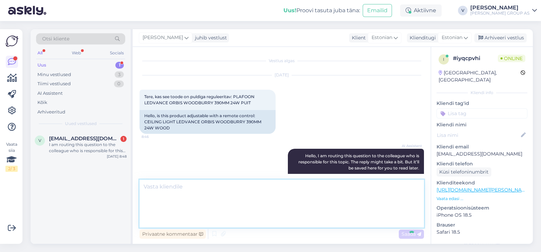
scroll to position [100, 0]
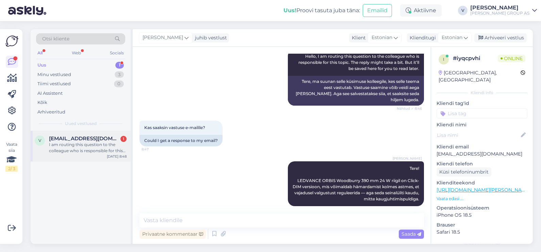
click at [99, 150] on div "I am routing this question to the colleague who is responsible for this topic. …" at bounding box center [88, 148] width 78 height 12
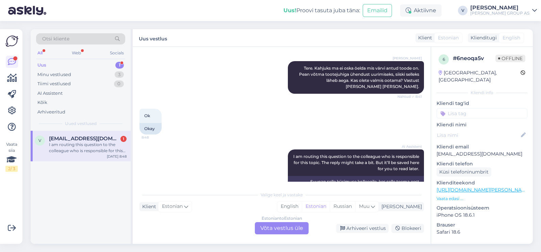
scroll to position [278, 0]
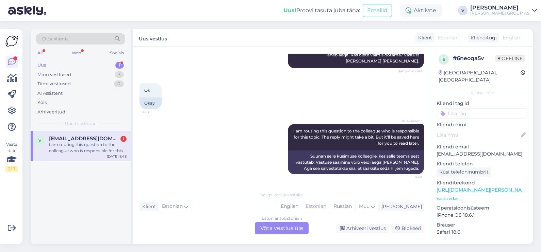
click at [279, 230] on div "Estonian to Estonian Võta vestlus üle" at bounding box center [282, 229] width 54 height 12
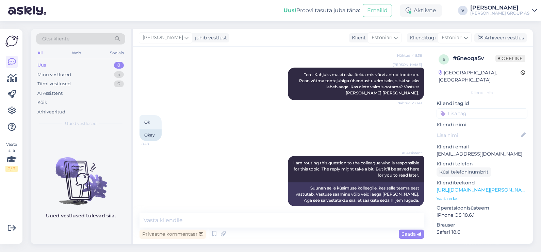
scroll to position [253, 0]
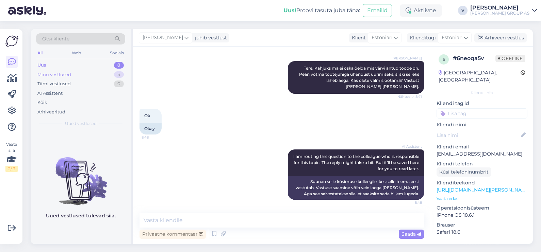
click at [78, 75] on div "Minu vestlused 4" at bounding box center [80, 75] width 89 height 10
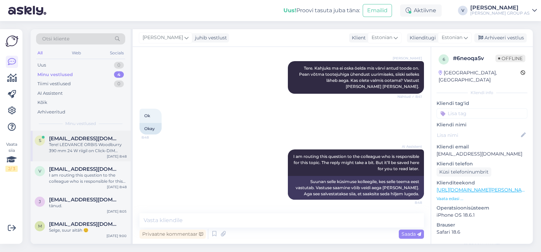
click at [74, 151] on div "Tere! LEDVANCE ORBIS Woodburry 390 mm 24 W riigil on Click-DIM versioon, mis võ…" at bounding box center [88, 148] width 78 height 12
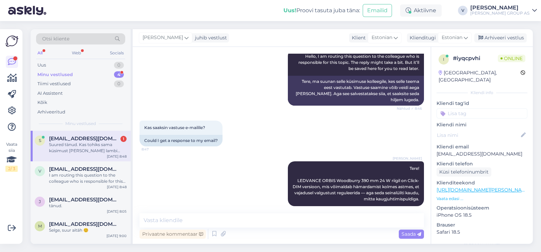
scroll to position [141, 0]
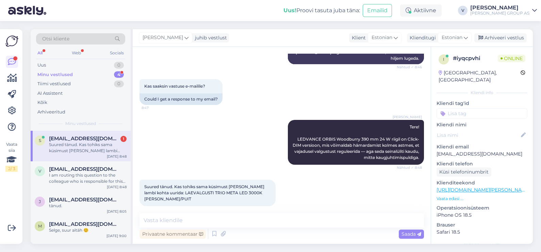
click at [89, 143] on div "Suured tänud. Kas tohiks sama küsimust [PERSON_NAME] lambi kohta uurida: LAEVAL…" at bounding box center [88, 148] width 78 height 12
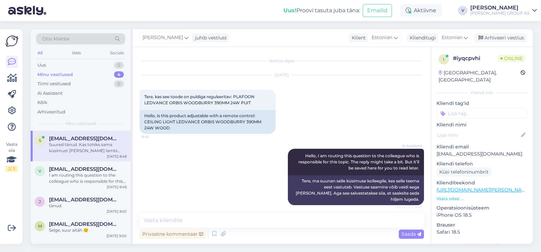
scroll to position [141, 0]
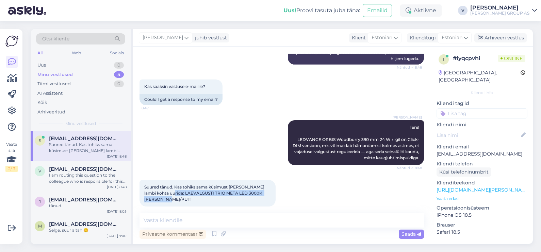
drag, startPoint x: 159, startPoint y: 185, endPoint x: 178, endPoint y: 194, distance: 20.5
click at [178, 194] on div "Suured tänud. Kas tohiks sama küsimust [PERSON_NAME] lambi kohta uurida: LAEVAL…" at bounding box center [208, 193] width 136 height 27
copy span "LAEVALGUSTI TRIO META LED 3000K [PERSON_NAME]/PUIT"
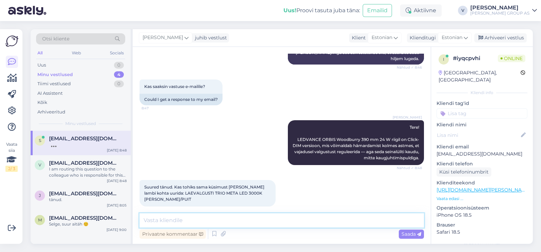
click at [199, 219] on textarea at bounding box center [282, 221] width 284 height 14
type textarea "Sellega ka ei saa reguleerida puldiga."
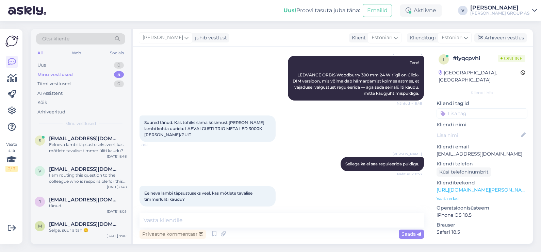
scroll to position [206, 0]
click at [213, 219] on textarea at bounding box center [282, 221] width 284 height 14
type textarea "jah"
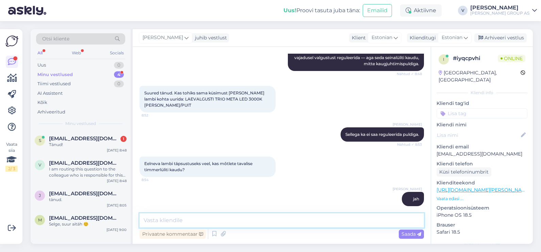
scroll to position [264, 0]
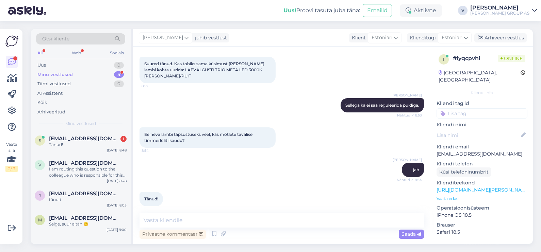
click at [176, 228] on div "Privaatne kommentaar Saada" at bounding box center [282, 227] width 284 height 27
click at [206, 218] on textarea at bounding box center [282, 221] width 284 height 14
click at [208, 219] on textarea at bounding box center [282, 221] width 284 height 14
type textarea "Rõõm oli aidata"
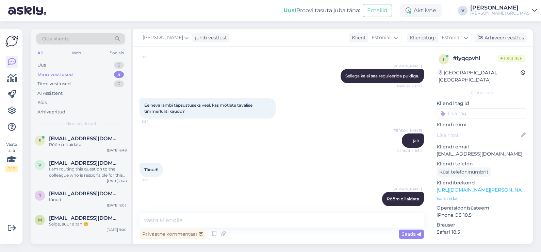
drag, startPoint x: 500, startPoint y: 37, endPoint x: 300, endPoint y: 47, distance: 200.3
click at [500, 37] on div "Arhiveeri vestlus" at bounding box center [500, 37] width 52 height 9
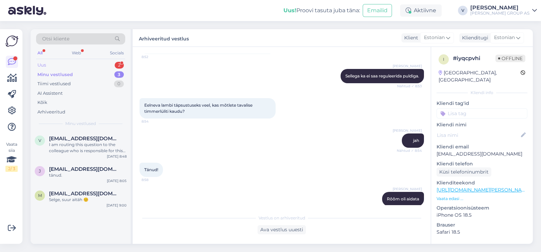
click at [89, 64] on div "Uus 2" at bounding box center [80, 66] width 89 height 10
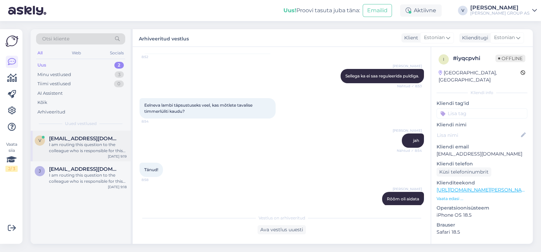
click at [83, 137] on span "[EMAIL_ADDRESS][DOMAIN_NAME]" at bounding box center [84, 139] width 71 height 6
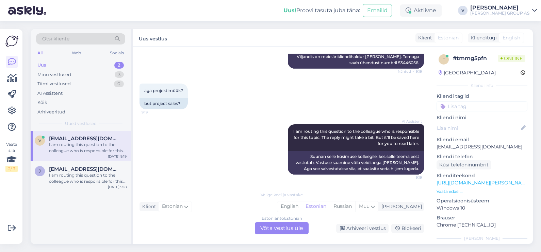
scroll to position [54, 0]
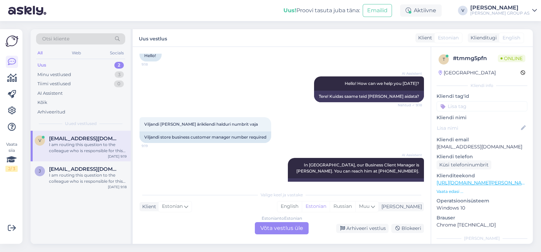
click at [280, 230] on div "Estonian to Estonian Võta vestlus üle" at bounding box center [282, 229] width 54 height 12
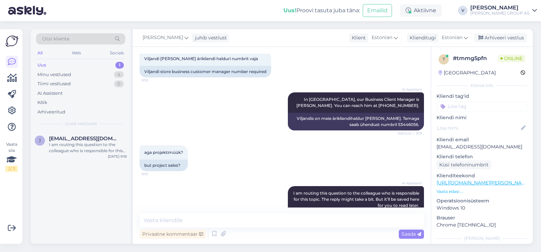
scroll to position [156, 0]
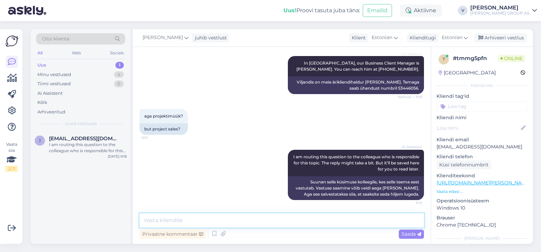
click at [177, 223] on textarea at bounding box center [282, 221] width 284 height 14
paste textarea "[URL][DOMAIN_NAME][PERSON_NAME]"
type textarea "Tere. Siin lingil saate tutvuda ärikliendihalduritega ja kontaktidega. [URL][DO…"
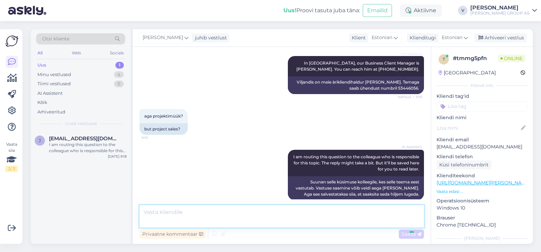
scroll to position [198, 0]
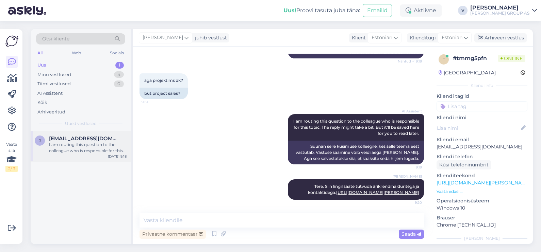
click at [58, 149] on div "I am routing this question to the colleague who is responsible for this topic. …" at bounding box center [88, 148] width 78 height 12
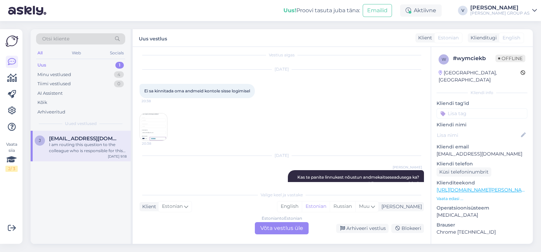
scroll to position [0, 0]
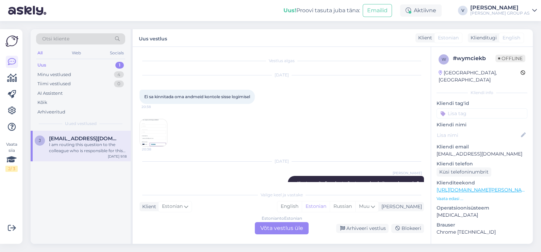
click at [146, 141] on img at bounding box center [153, 132] width 27 height 27
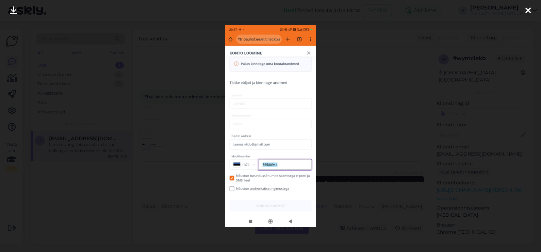
click at [371, 137] on div at bounding box center [270, 126] width 541 height 252
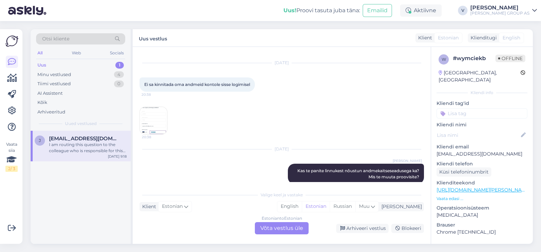
scroll to position [140, 0]
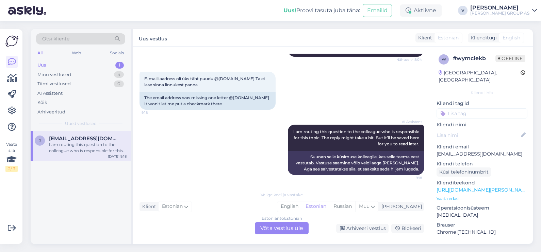
click at [274, 226] on div "Estonian to Estonian Võta vestlus üle" at bounding box center [282, 229] width 54 height 12
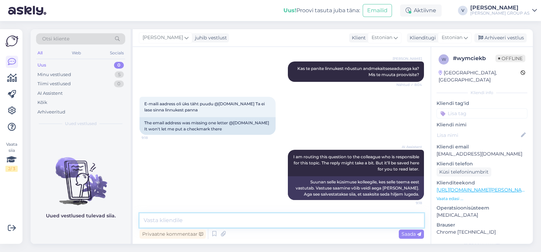
click at [255, 226] on textarea at bounding box center [282, 221] width 284 height 14
type textarea "Kas te proovisite uuesti? Kinni kõike [PERSON_NAME] uuesti tehes?"
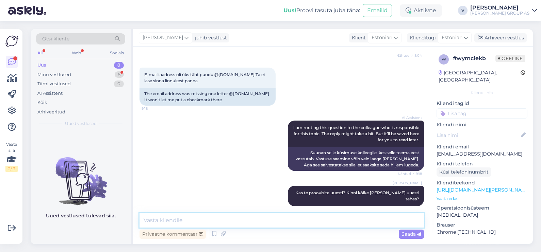
scroll to position [173, 0]
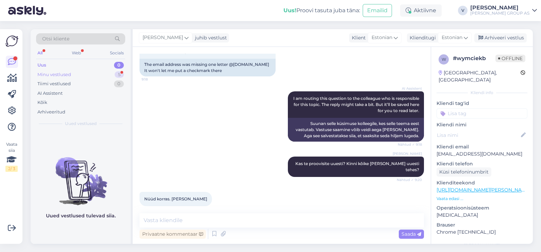
click at [78, 76] on div "Minu vestlused 5" at bounding box center [80, 75] width 89 height 10
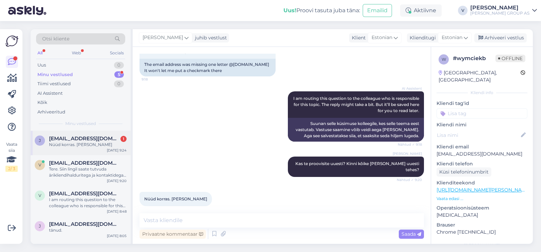
click at [75, 146] on div "Nüüd korras. [PERSON_NAME]" at bounding box center [88, 145] width 78 height 6
click at [518, 40] on div "Arhiveeri vestlus" at bounding box center [500, 37] width 52 height 9
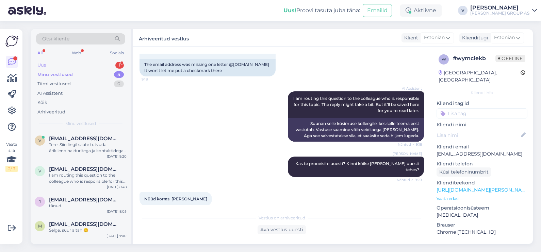
click at [71, 64] on div "Uus 1" at bounding box center [80, 66] width 89 height 10
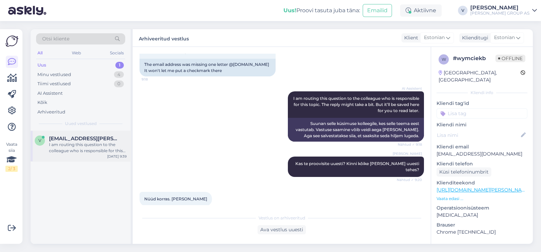
click at [61, 131] on div "v [EMAIL_ADDRESS][PERSON_NAME][DOMAIN_NAME] I am routing this question to the c…" at bounding box center [81, 146] width 100 height 31
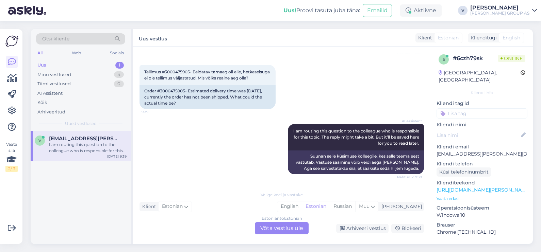
scroll to position [112, 0]
click at [278, 228] on div "Estonian to Estonian Võta vestlus üle" at bounding box center [282, 229] width 54 height 12
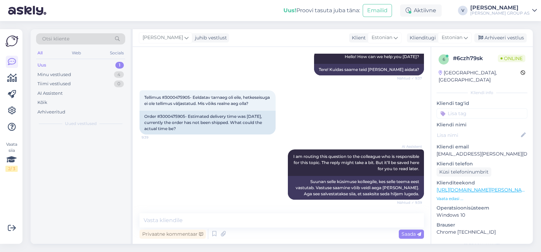
scroll to position [87, 0]
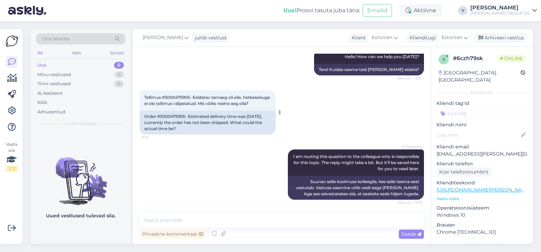
click at [181, 95] on span "Tellimus #3000475905- Eeldatav tarnaeg oli eile, hetkeseisuga ei ole tellimus v…" at bounding box center [207, 100] width 127 height 11
copy span "3000475905"
click at [207, 221] on textarea at bounding box center [282, 221] width 284 height 14
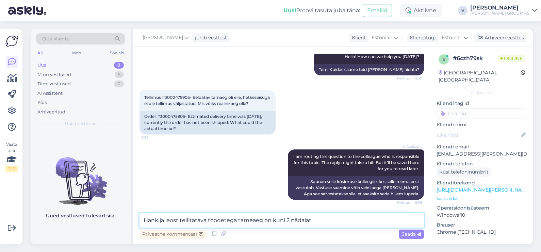
type textarea "Hankija laost tellitatava toodetega tarneaeg on kuni 2 nädalat."
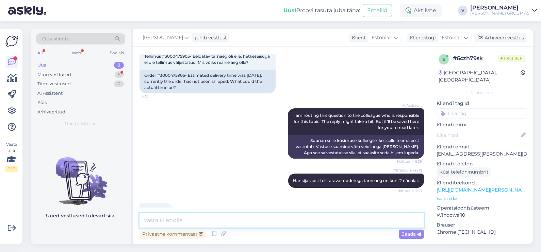
scroll to position [151, 0]
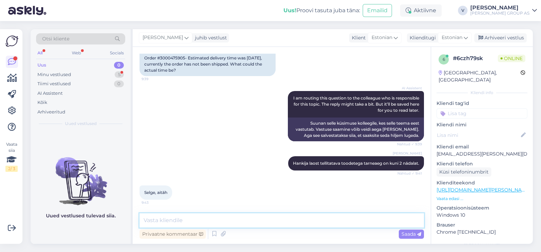
click at [168, 216] on textarea at bounding box center [282, 221] width 284 height 14
click at [505, 34] on div "Arhiveeri vestlus" at bounding box center [500, 37] width 52 height 9
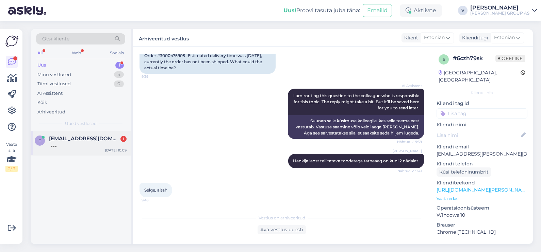
click at [82, 144] on div at bounding box center [88, 145] width 78 height 6
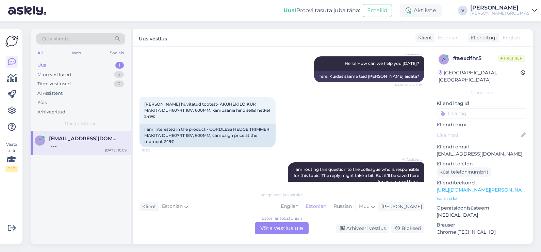
scroll to position [159, 0]
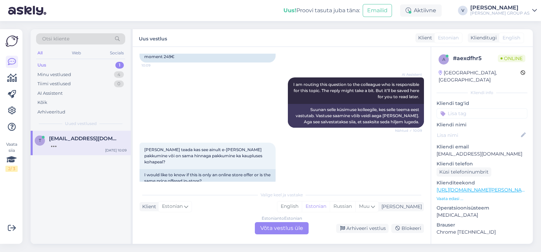
click at [277, 228] on div "Estonian to Estonian Võta vestlus üle" at bounding box center [282, 229] width 54 height 12
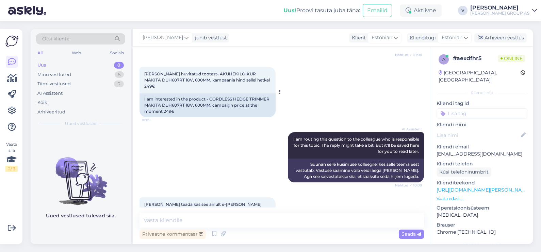
scroll to position [91, 0]
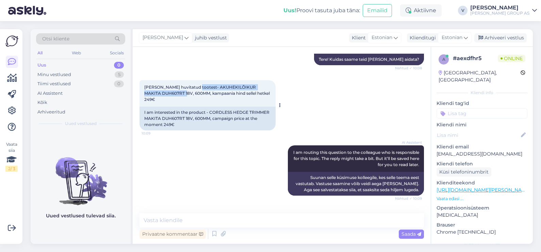
drag, startPoint x: 194, startPoint y: 86, endPoint x: 167, endPoint y: 94, distance: 27.9
click at [167, 94] on span "[PERSON_NAME] huvitatud tootest- AKUHEKILÕIKUR MAKITA DUH607RT 18V, 600MM, kamp…" at bounding box center [207, 93] width 127 height 17
copy span "AKUHEKILÕIKUR MAKITA DUH607RT 18V, 600MM"
click at [262, 211] on div "[PERSON_NAME] teada kas see ainult e-[PERSON_NAME] pakkumine või on sama hinnag…" at bounding box center [208, 224] width 136 height 27
click at [276, 226] on textarea at bounding box center [282, 221] width 284 height 14
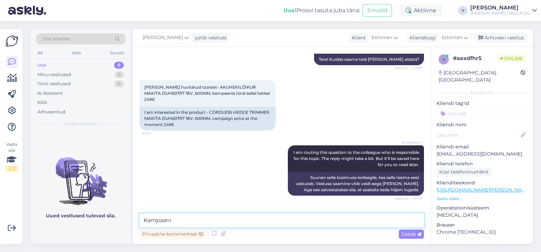
scroll to position [169, 0]
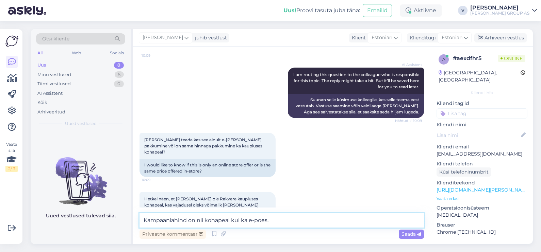
type textarea "Kampaaniahind on nii kohapeal kui ka e-poes."
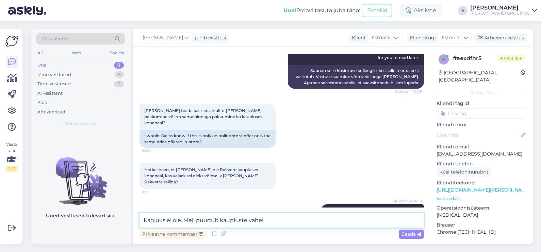
scroll to position [234, 0]
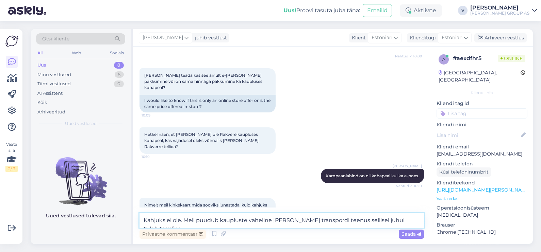
type textarea "Kahjuks ei ole. Meil puudub kaupluste vaheline [PERSON_NAME] transpordi teenus …"
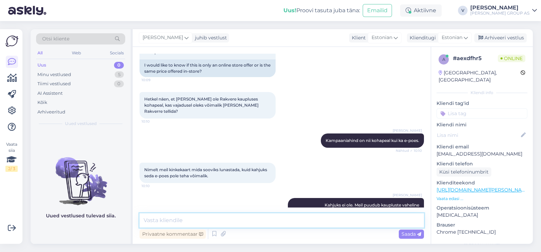
click at [240, 218] on textarea at bounding box center [282, 221] width 284 height 14
type textarea "Jah e-poes kinkekaarte lunastada ei tohi ja ei saa."
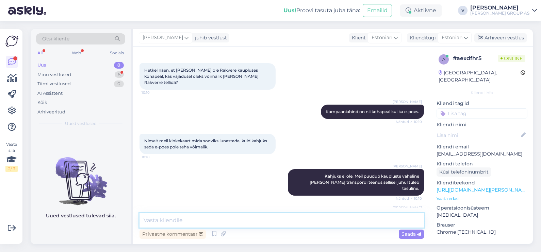
scroll to position [340, 0]
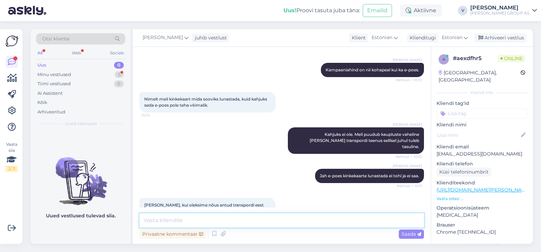
click at [203, 223] on textarea at bounding box center [282, 221] width 284 height 14
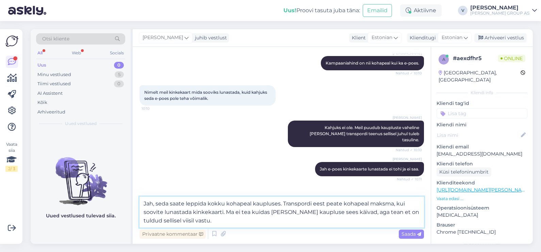
type textarea "Jah, seda saate leppida kokku kohapeal kaupluses. Transpordi eest peate kohapea…"
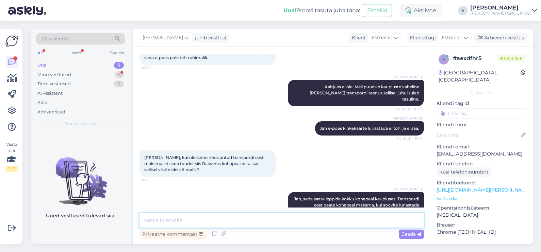
scroll to position [417, 0]
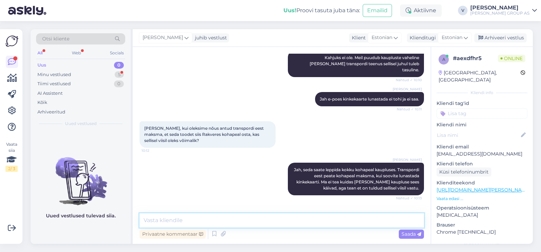
click at [197, 218] on textarea at bounding box center [282, 221] width 284 height 14
type textarea "Ilusat päeva jätku teilegi. Rõõm oli abiks olla."
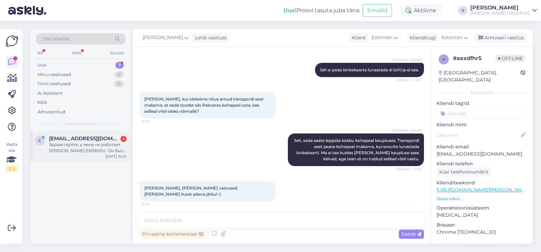
click at [97, 153] on div "Здравствуйте, у меня не работает [PERSON_NAME] EM2600U. Он был куплен [DATE], к…" at bounding box center [88, 148] width 78 height 12
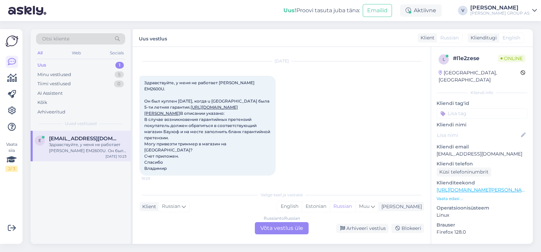
click at [275, 230] on div "Russian to Russian Võta vestlus üle" at bounding box center [282, 229] width 54 height 12
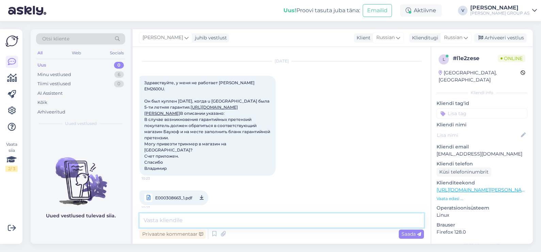
click at [235, 222] on textarea at bounding box center [282, 221] width 284 height 14
type textarea "Здравствуйте. Пожалуйста напишите об этом на эмайл [EMAIL_ADDRESS][PERSON_NAME]…"
